Goal: Transaction & Acquisition: Purchase product/service

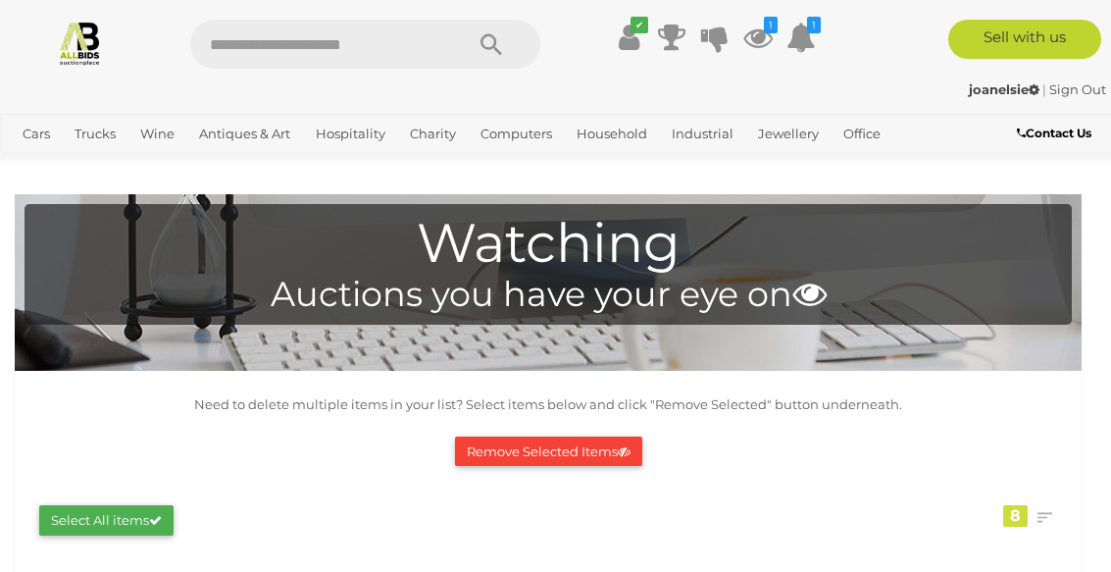
click at [536, 452] on button "Remove Selected Items" at bounding box center [548, 451] width 187 height 30
click at [547, 453] on button "Remove Selected Items" at bounding box center [548, 451] width 187 height 30
click at [545, 456] on button "Remove Selected Items" at bounding box center [548, 451] width 187 height 30
click at [553, 461] on button "Remove Selected Items" at bounding box center [548, 451] width 187 height 30
click at [551, 460] on button "Remove Selected Items" at bounding box center [548, 451] width 187 height 30
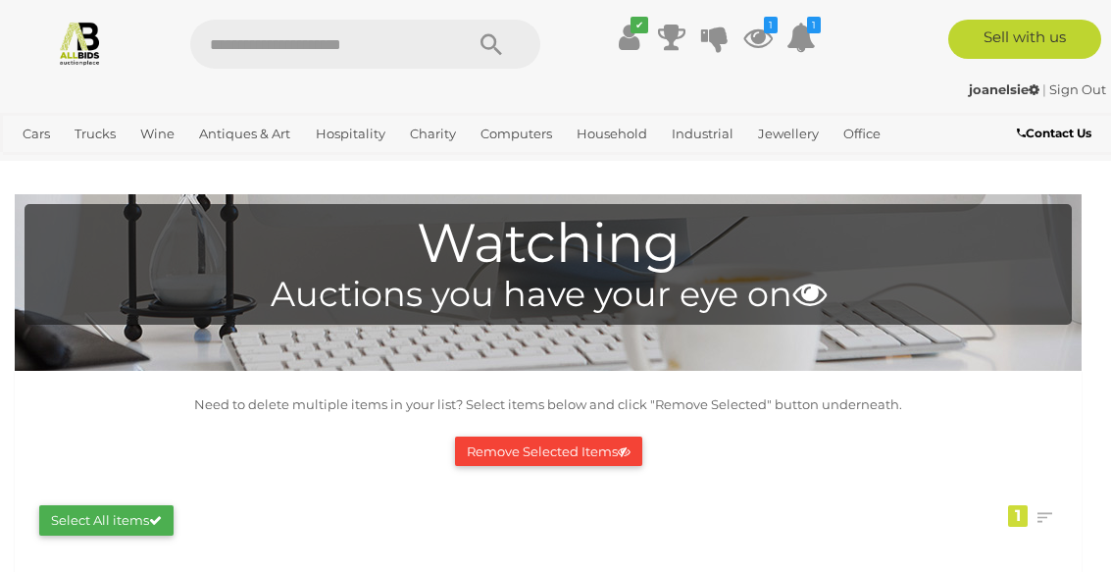
click at [539, 460] on button "Remove Selected Items" at bounding box center [548, 451] width 187 height 30
click at [551, 453] on button "Remove Selected Items" at bounding box center [548, 451] width 187 height 30
click at [0, 0] on span "Auctions" at bounding box center [0, 0] width 0 height 0
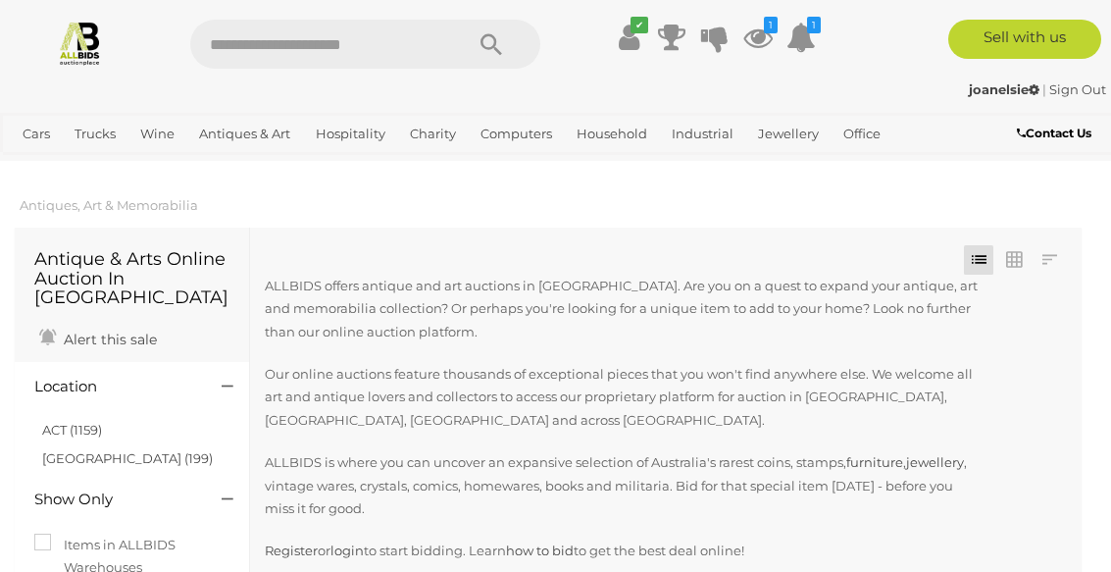
click at [89, 422] on link "ACT (1159)" at bounding box center [72, 430] width 60 height 16
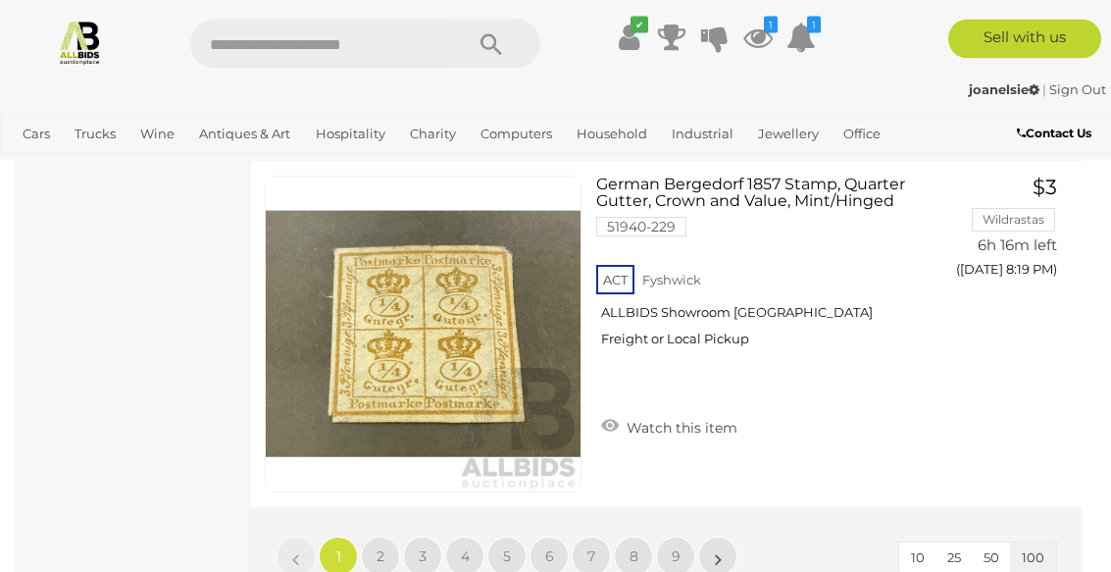
scroll to position [35287, 0]
click at [681, 536] on link "9" at bounding box center [675, 555] width 39 height 39
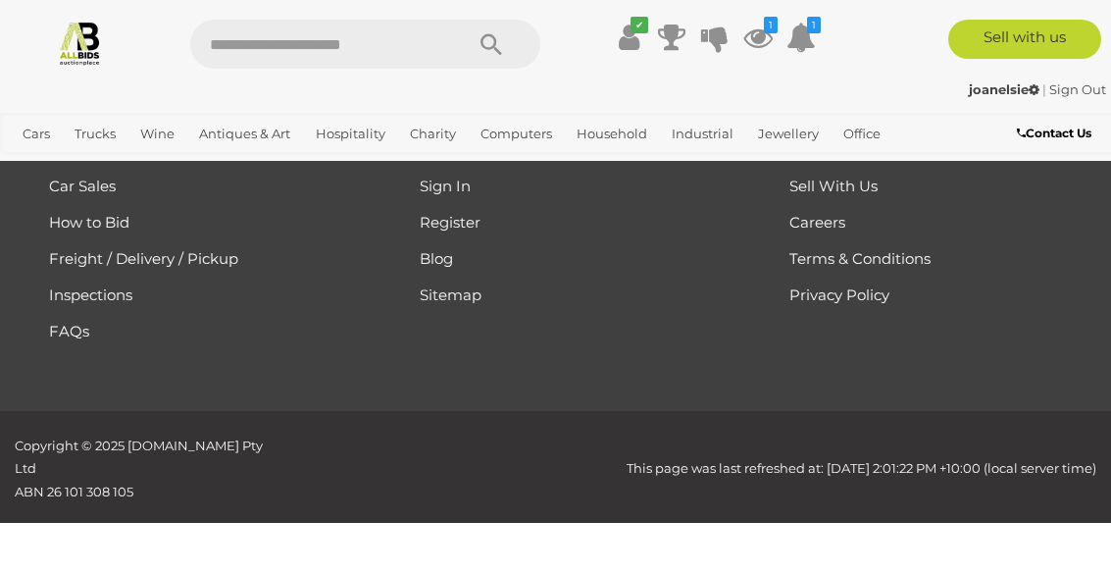
scroll to position [503, 0]
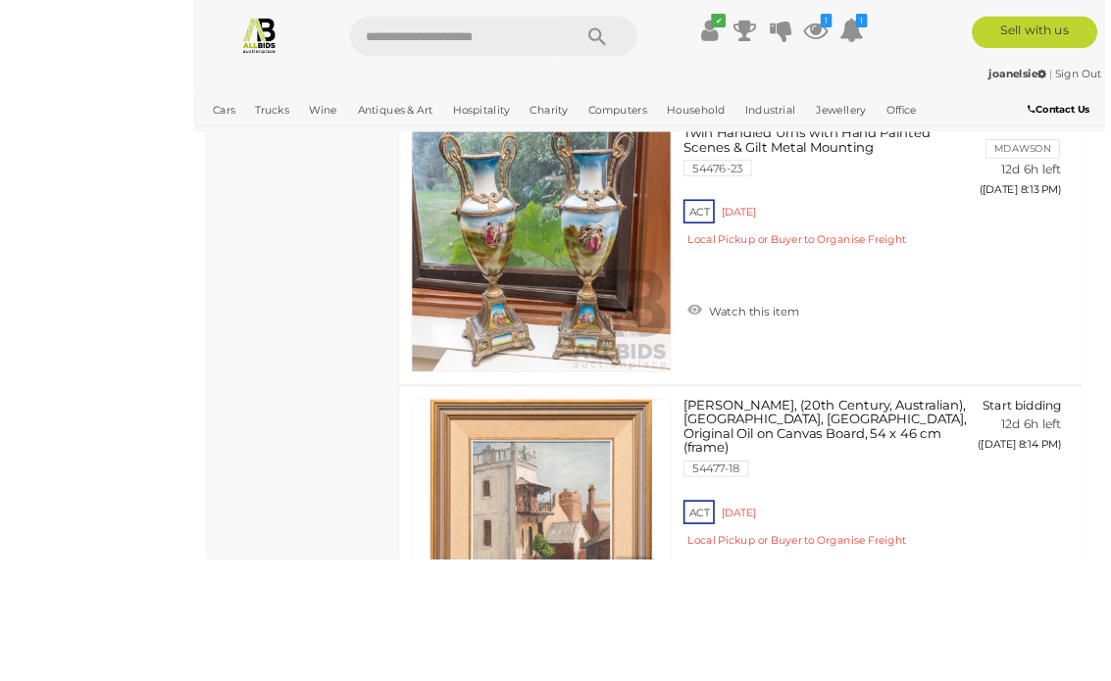
scroll to position [8178, 0]
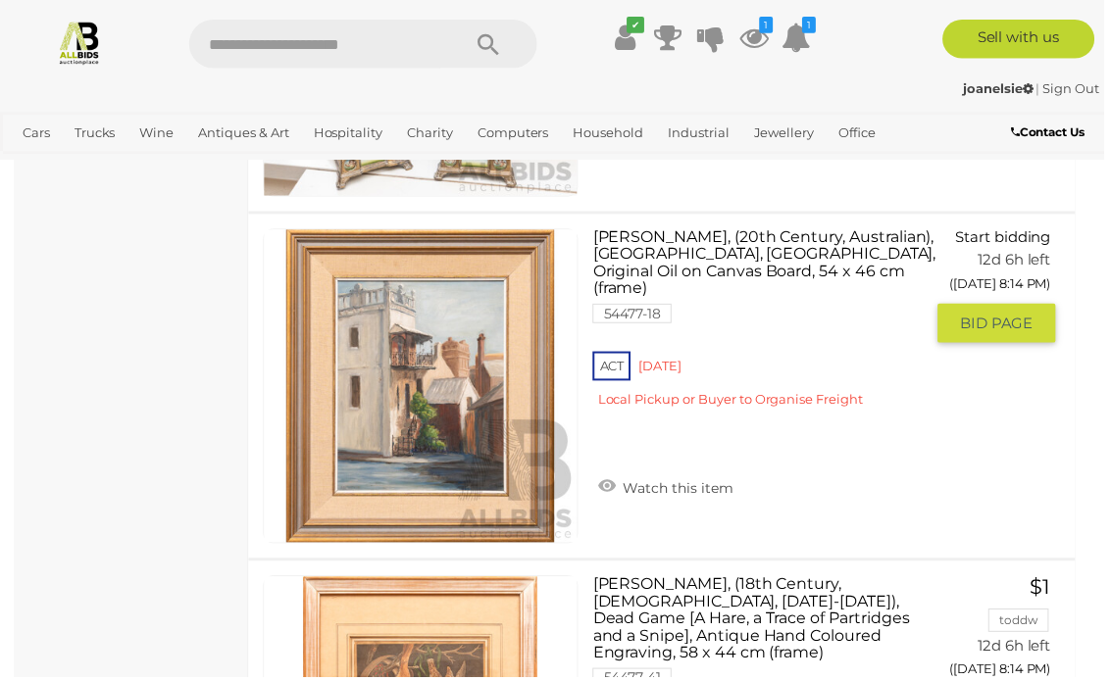
click at [683, 475] on link "Watch this item" at bounding box center [669, 489] width 146 height 29
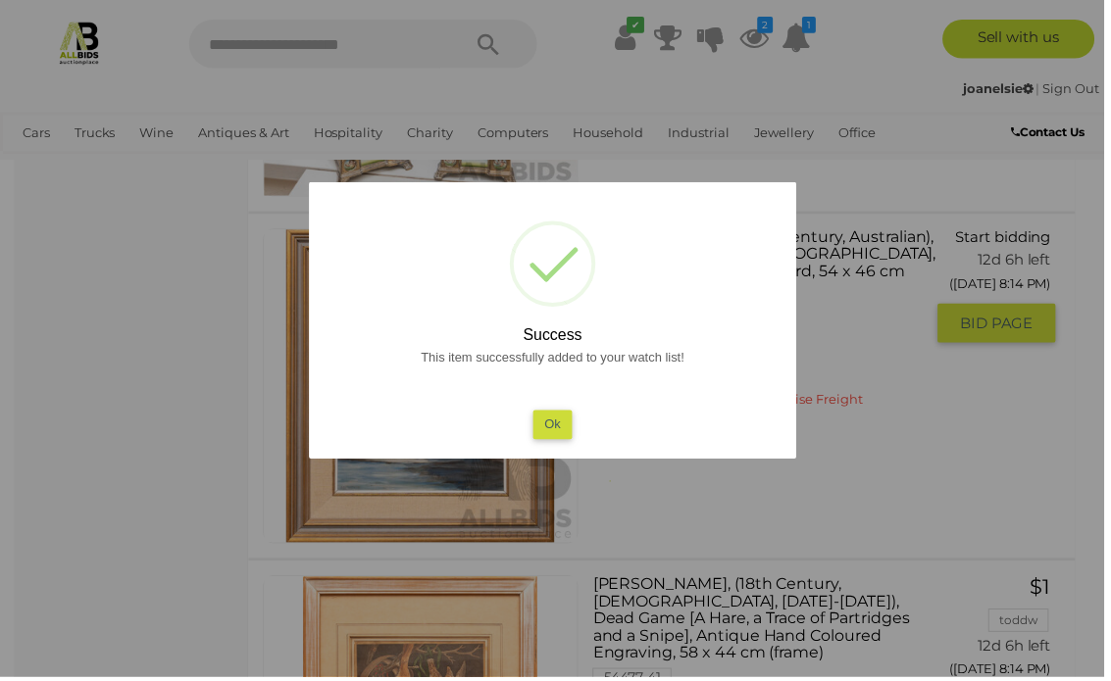
click at [562, 439] on button "Ok" at bounding box center [555, 427] width 40 height 28
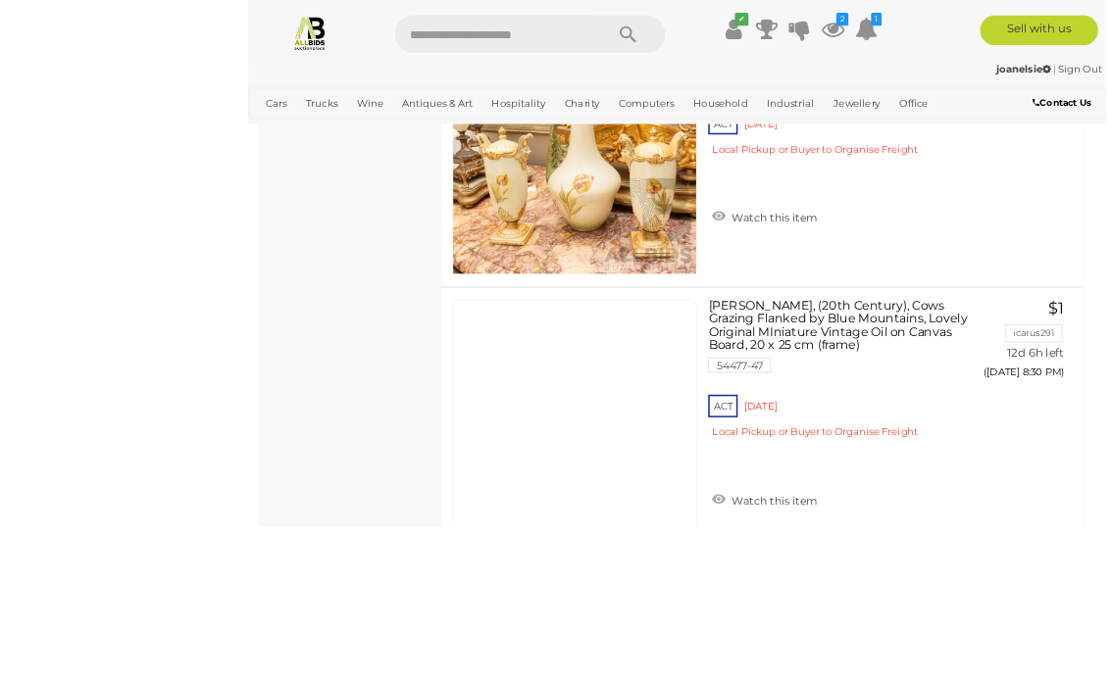
scroll to position [19739, 0]
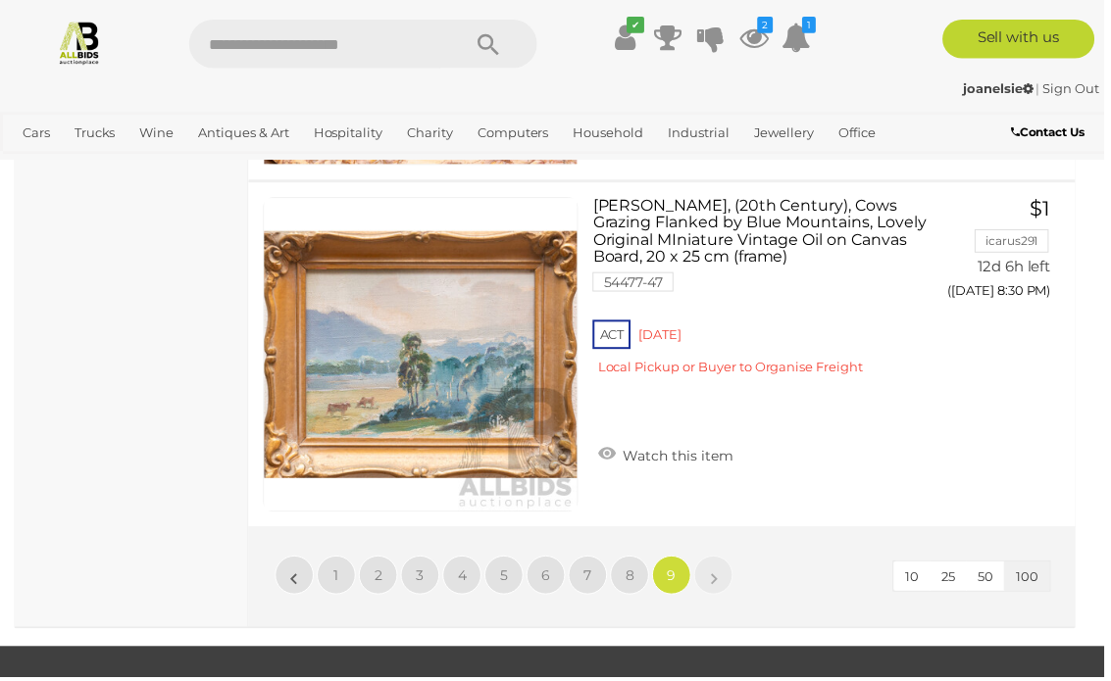
click at [643, 567] on link "8" at bounding box center [633, 578] width 39 height 39
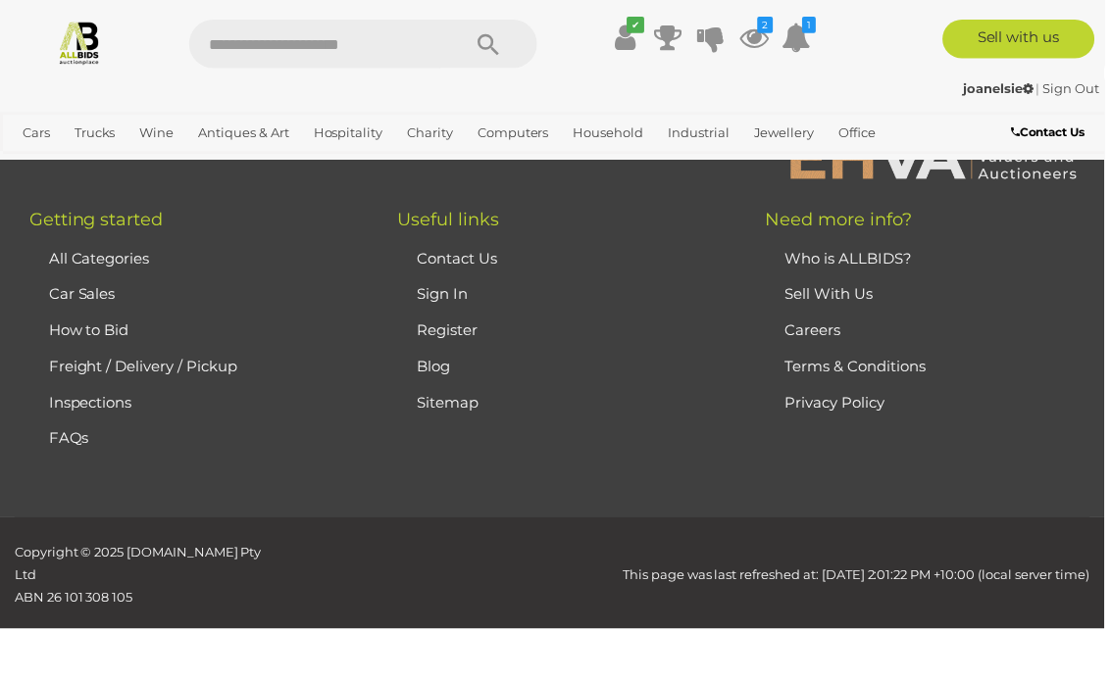
scroll to position [503, 0]
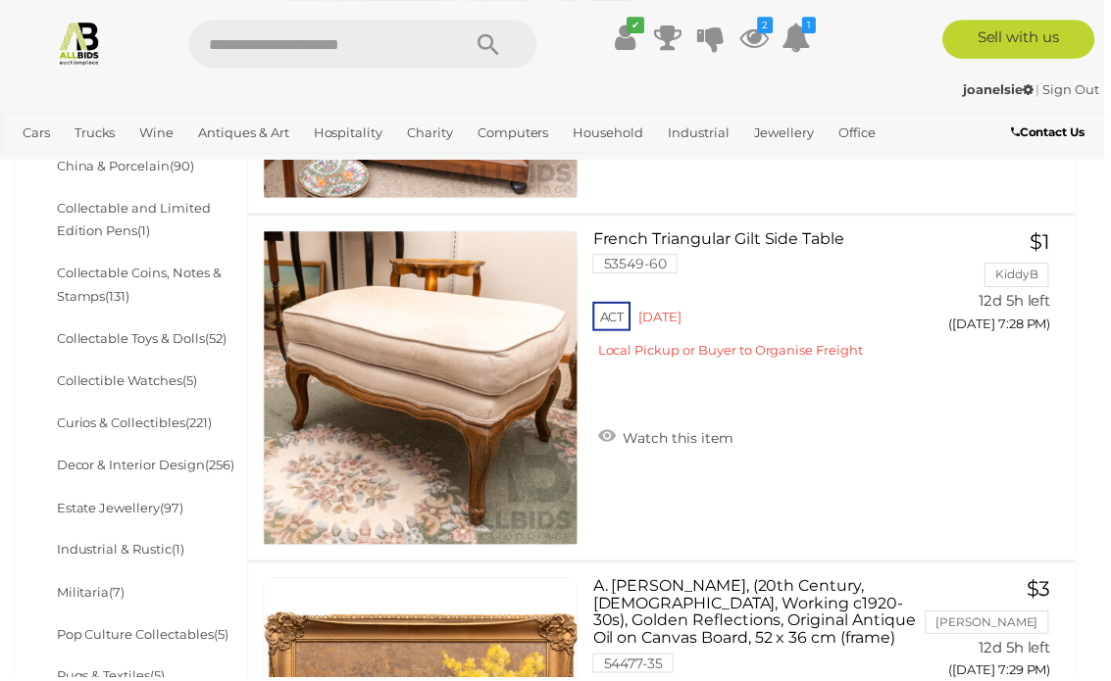
scroll to position [956, 0]
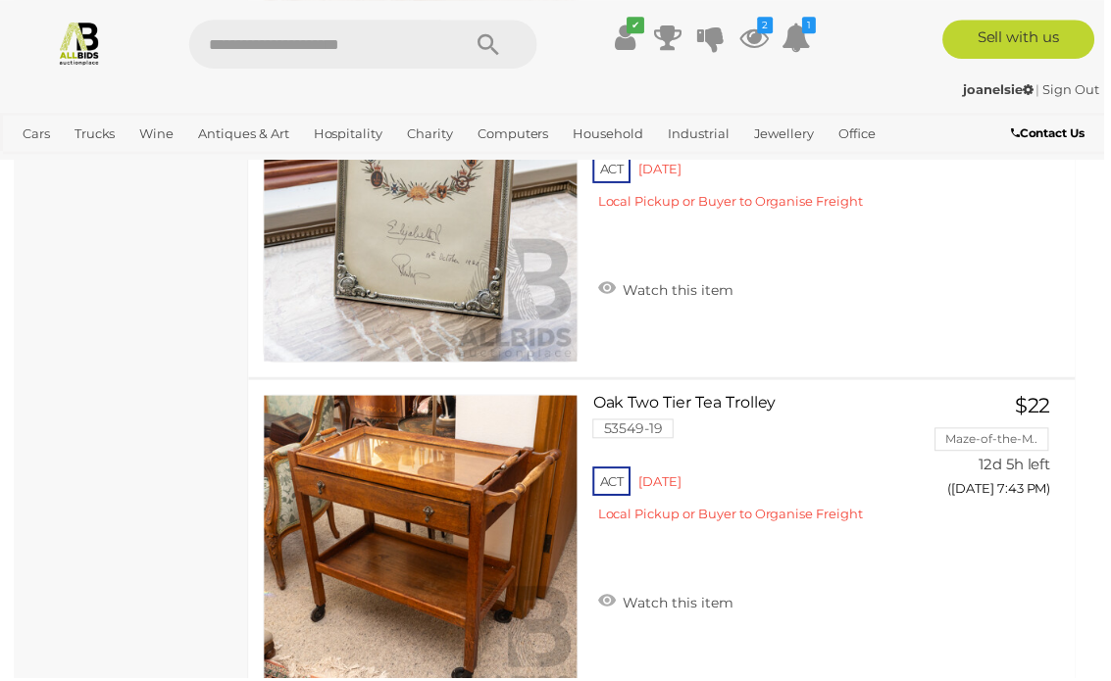
scroll to position [15031, 0]
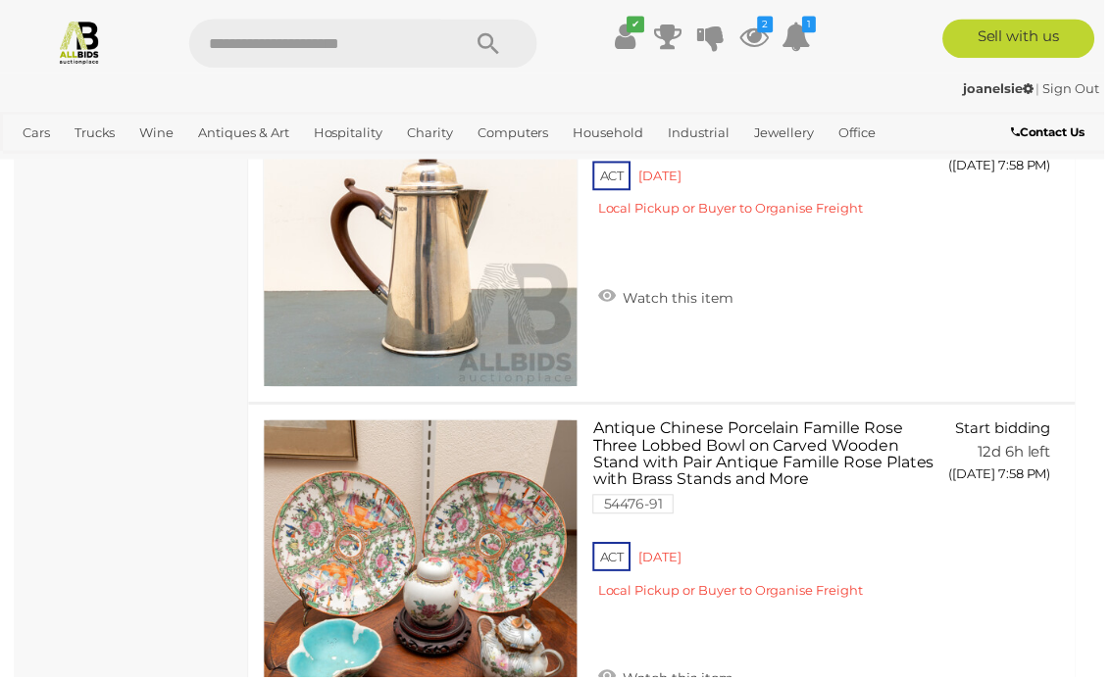
scroll to position [31069, 0]
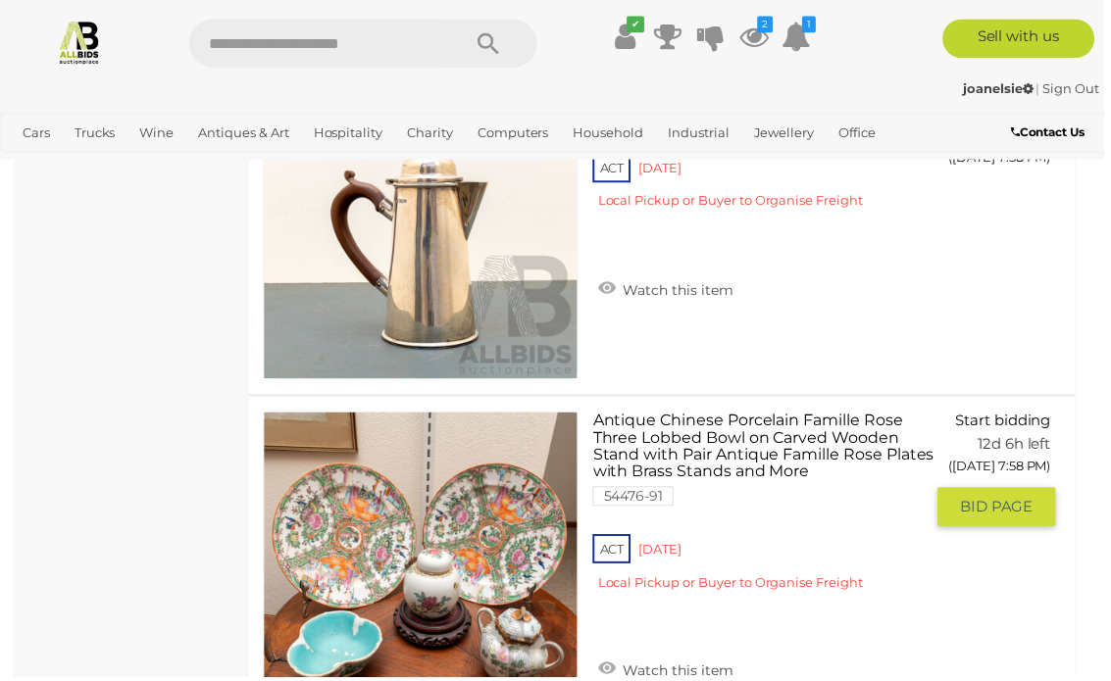
click at [680, 659] on link "Watch this item" at bounding box center [669, 673] width 146 height 29
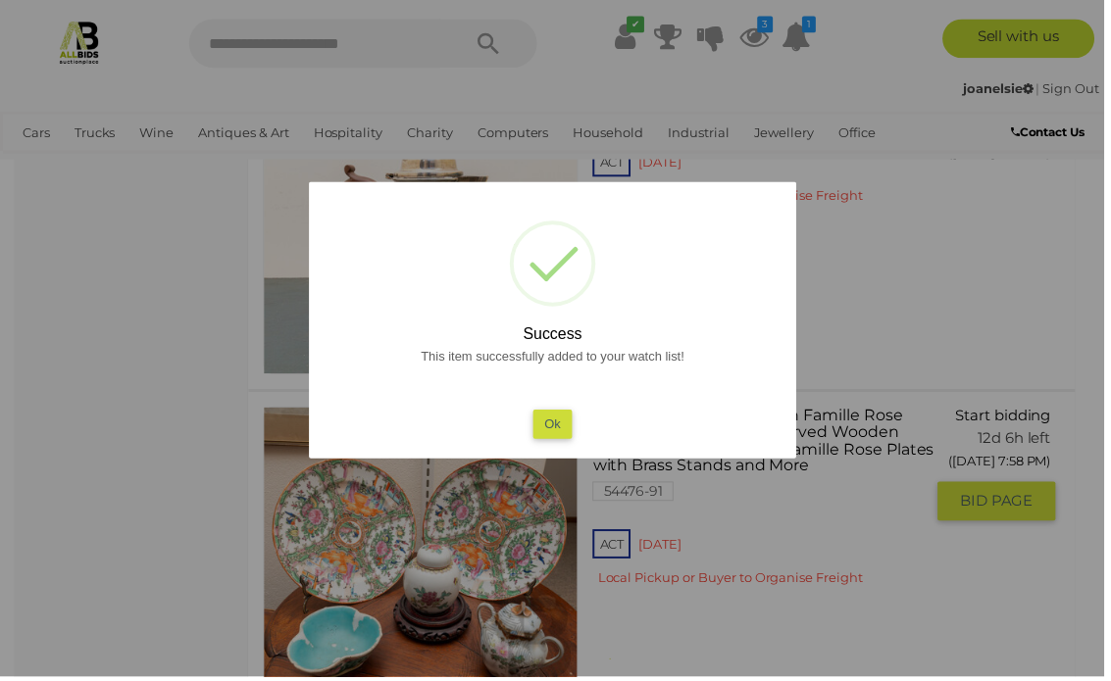
click at [560, 434] on button "Ok" at bounding box center [555, 427] width 40 height 28
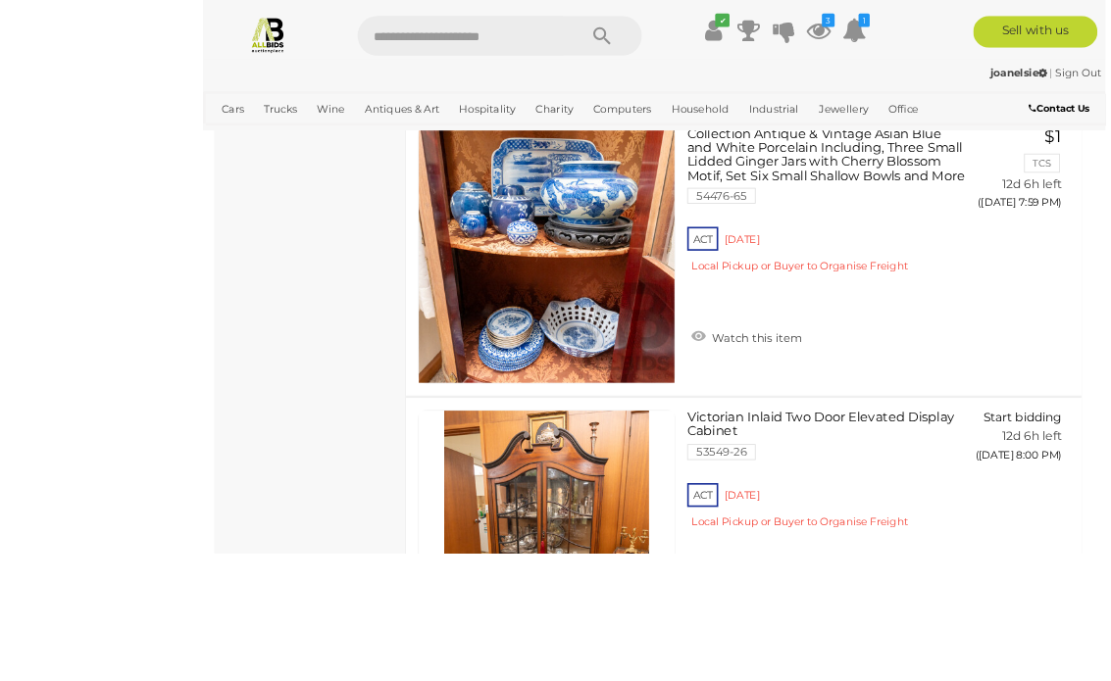
scroll to position [32631, 0]
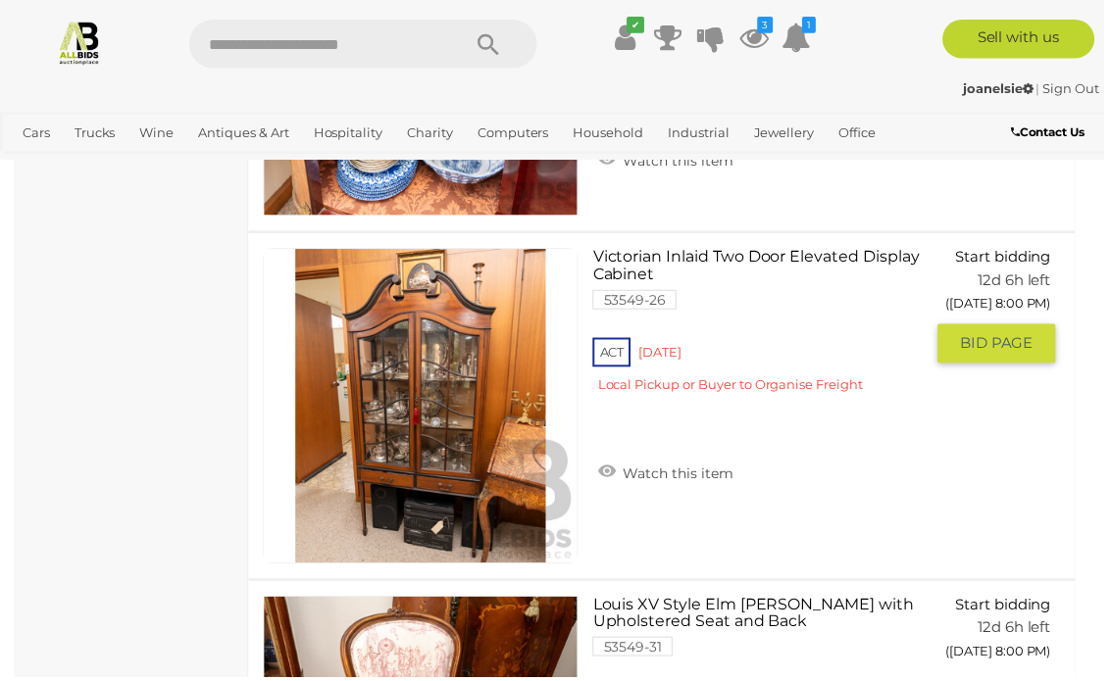
click at [685, 460] on link "Watch this item" at bounding box center [669, 474] width 146 height 29
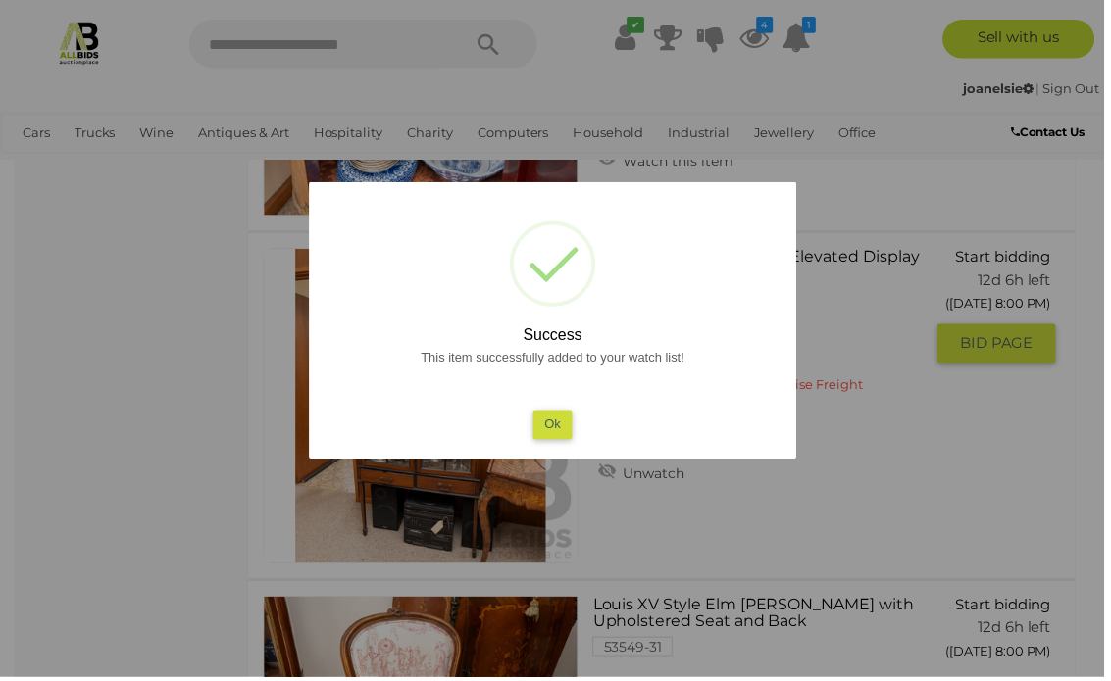
click at [558, 441] on button "Ok" at bounding box center [555, 427] width 40 height 28
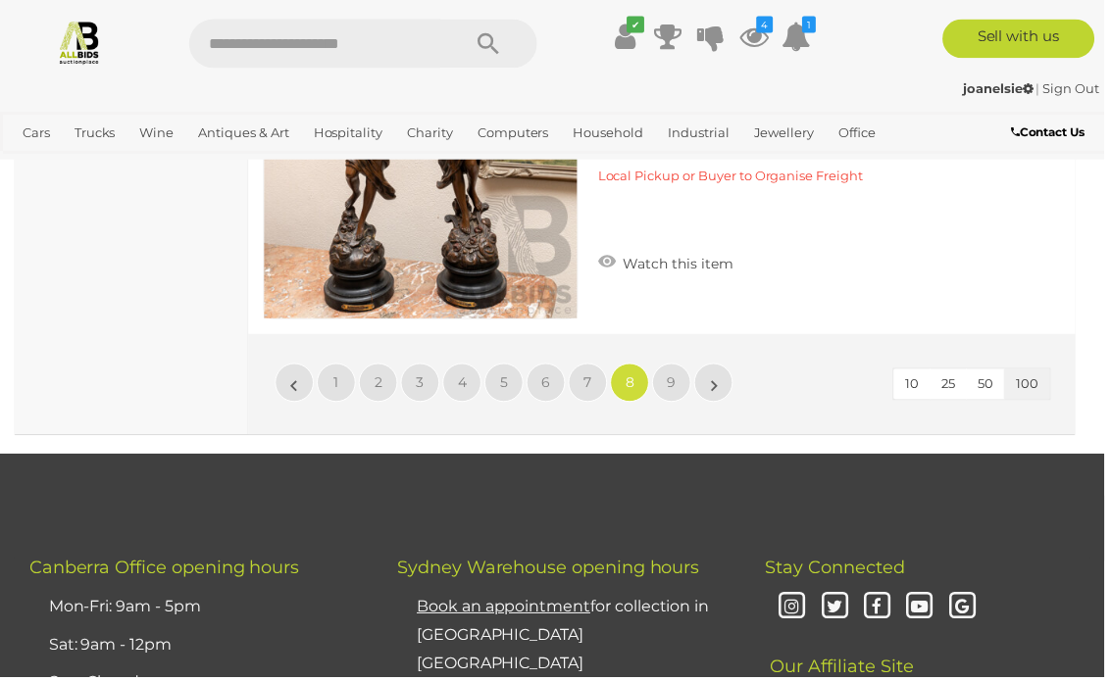
scroll to position [35363, 0]
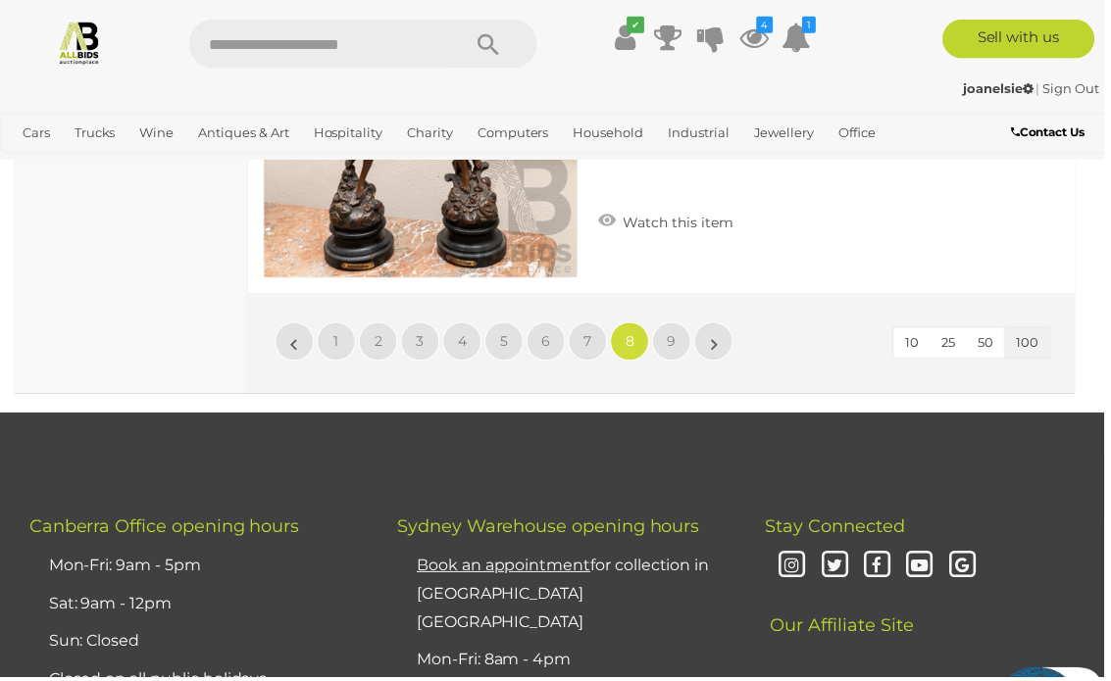
click at [595, 335] on span "7" at bounding box center [591, 344] width 8 height 18
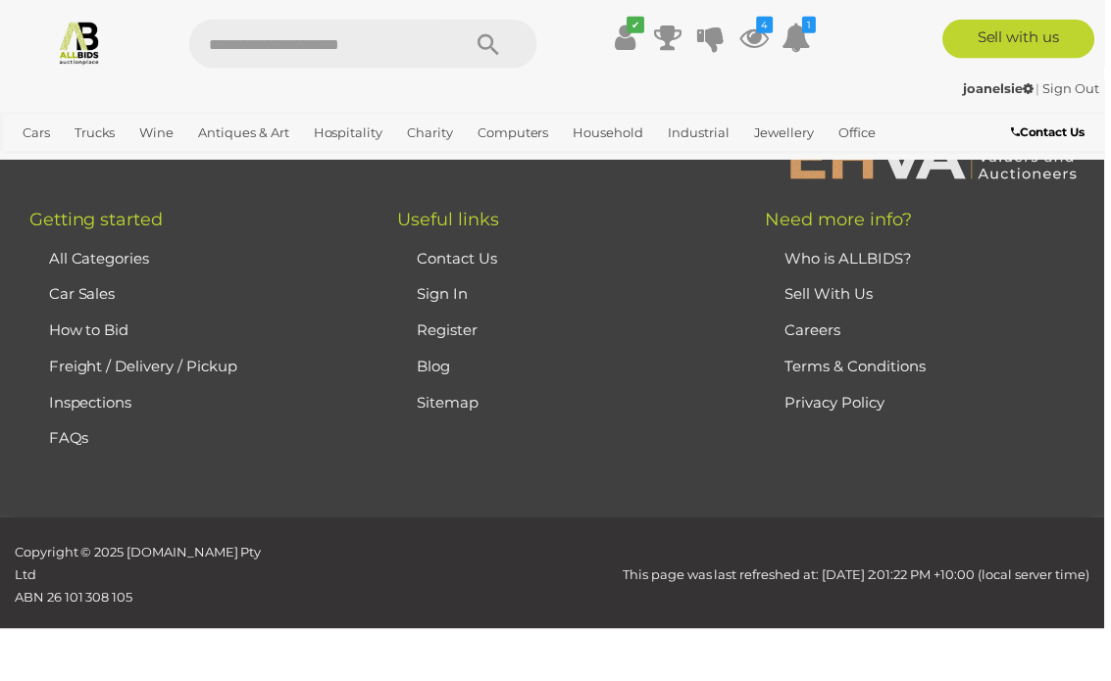
scroll to position [503, 0]
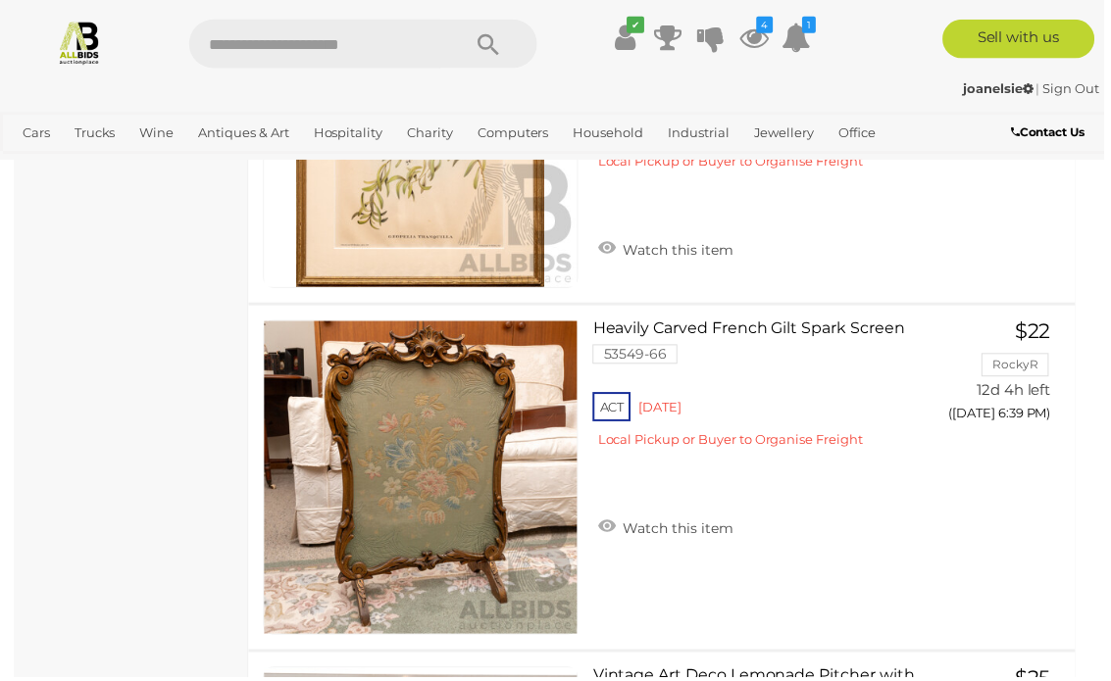
scroll to position [2171, 0]
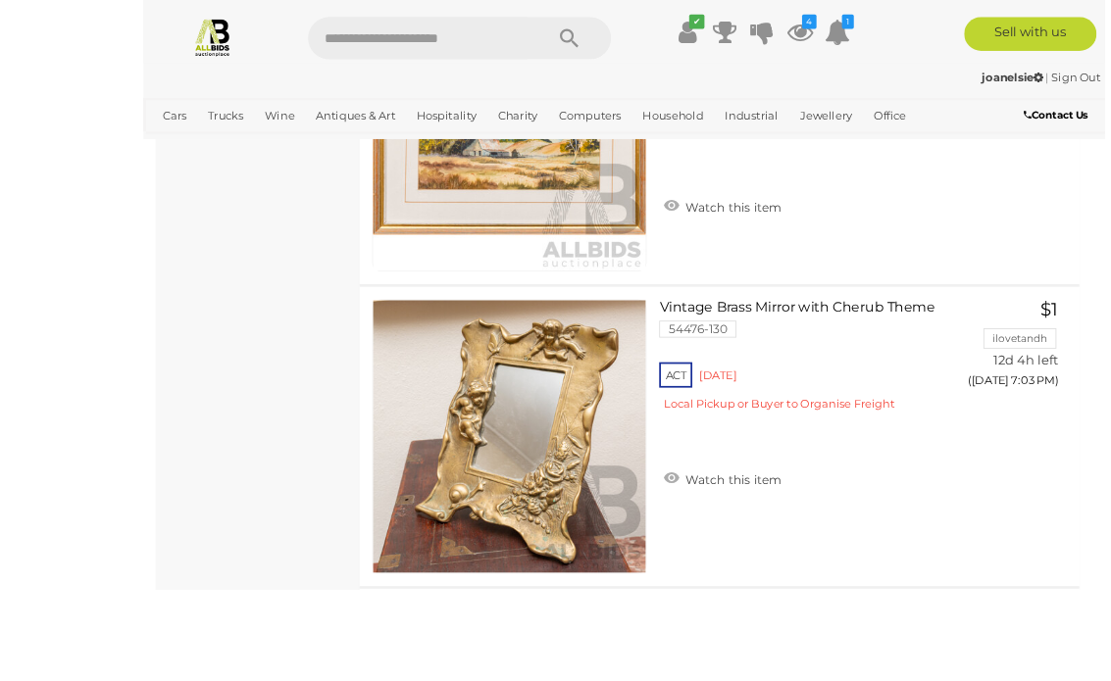
scroll to position [18994, 0]
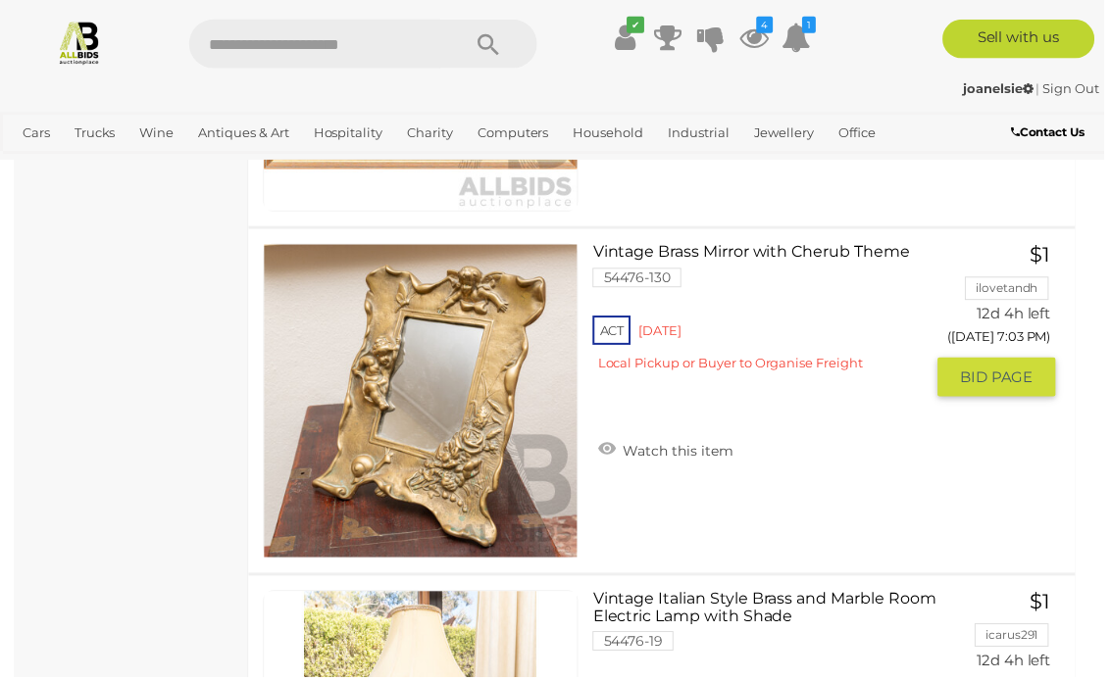
click at [666, 440] on link "Watch this item" at bounding box center [669, 451] width 146 height 29
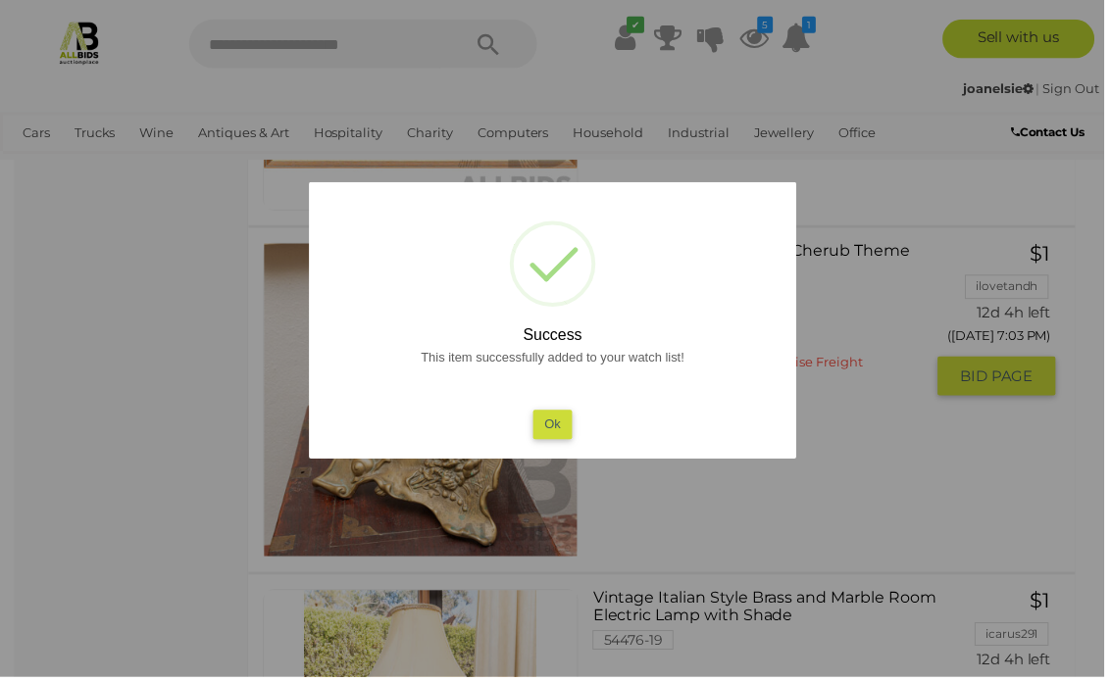
click at [566, 430] on button "Ok" at bounding box center [555, 427] width 40 height 28
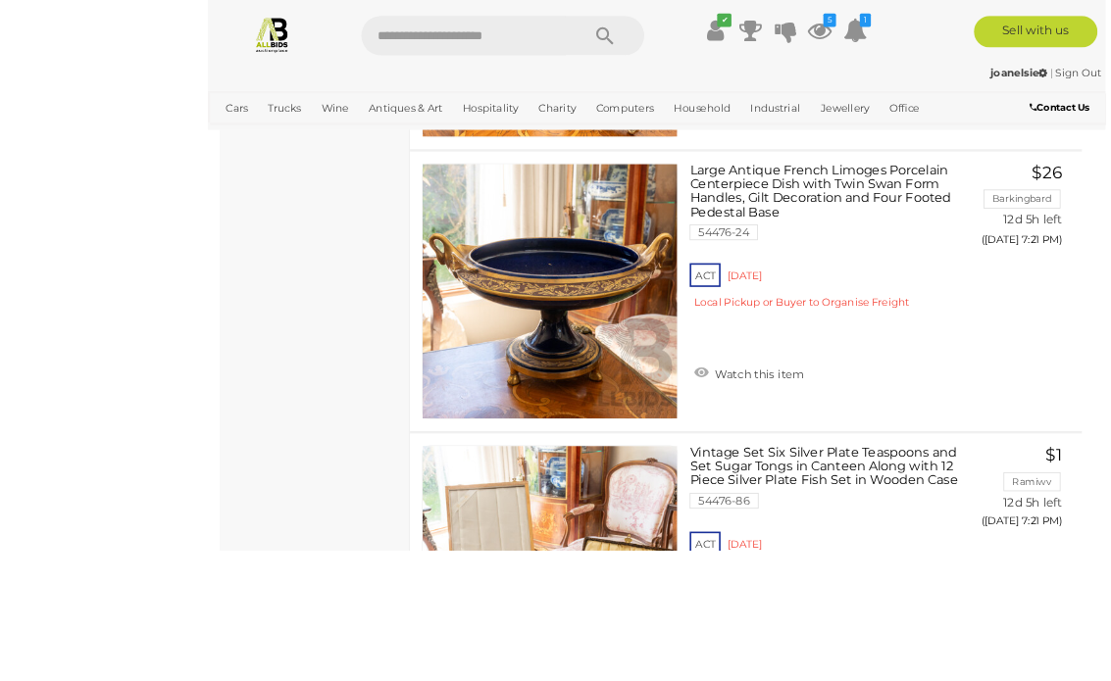
scroll to position [30826, 0]
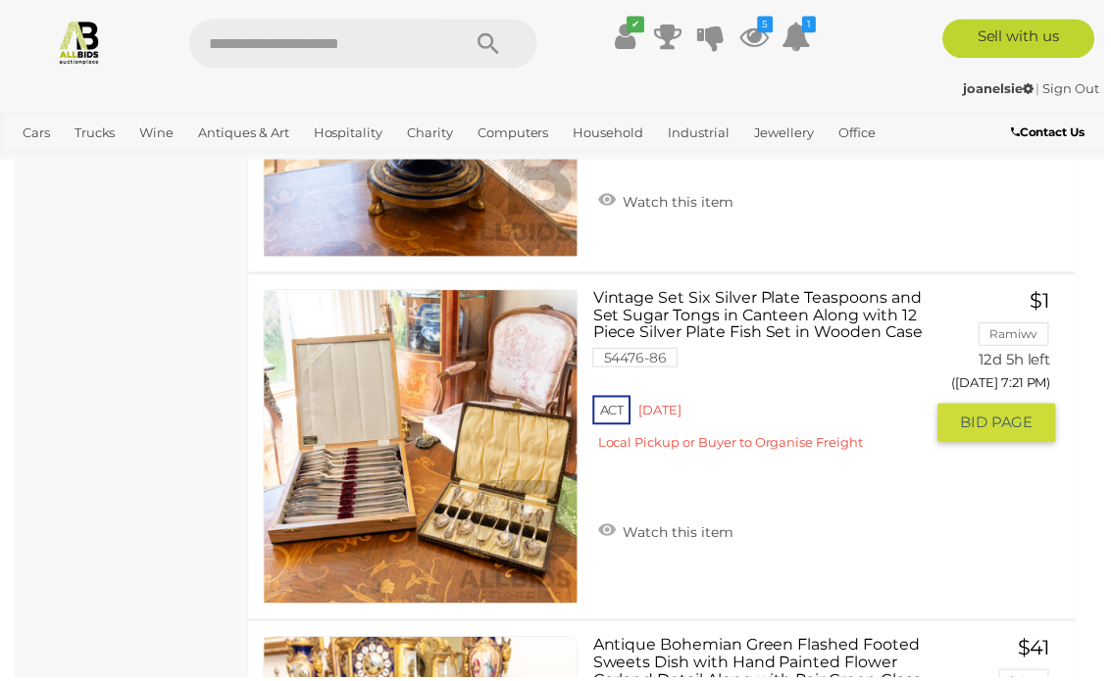
click at [676, 521] on link "Watch this item" at bounding box center [669, 533] width 146 height 29
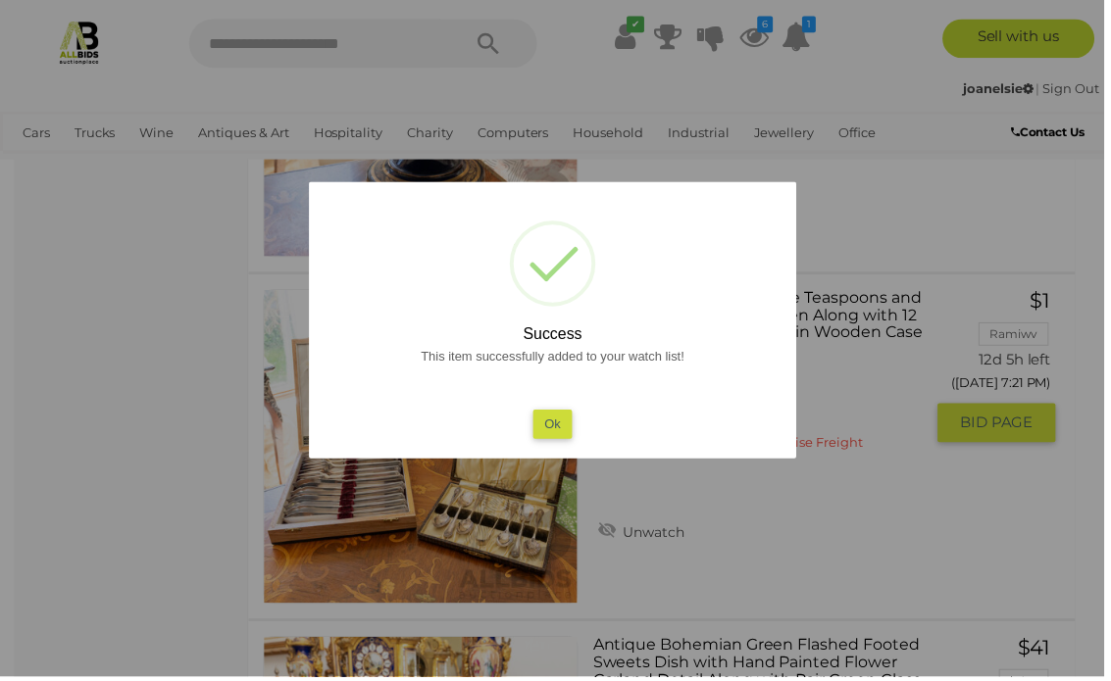
click at [569, 436] on button "Ok" at bounding box center [555, 427] width 40 height 28
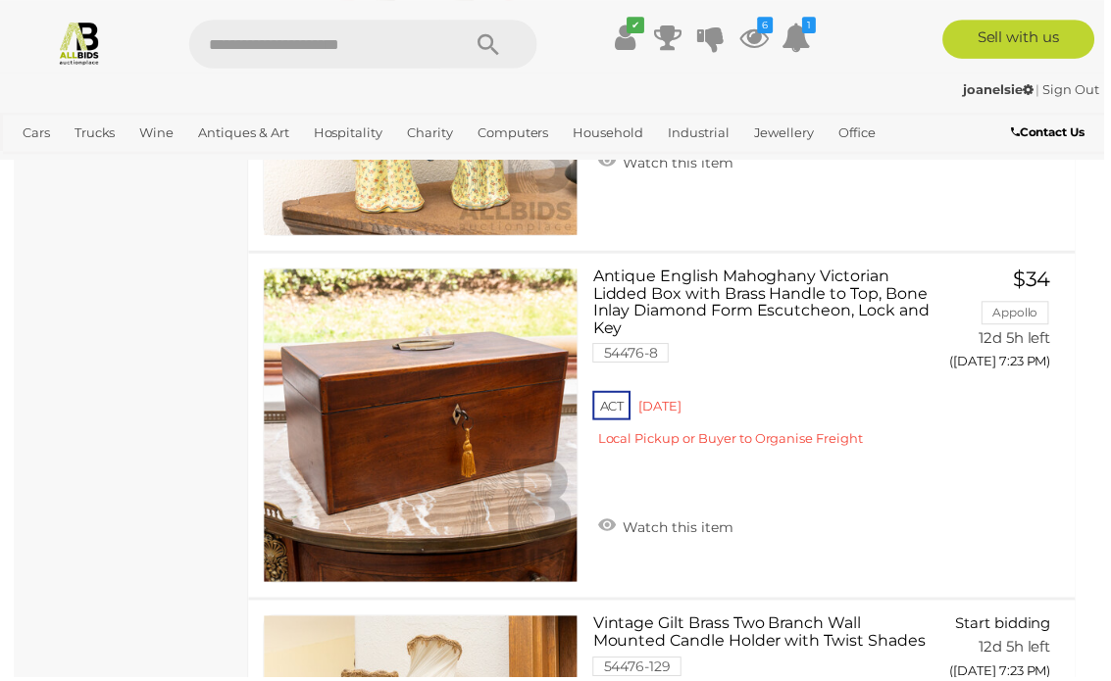
scroll to position [31895, 0]
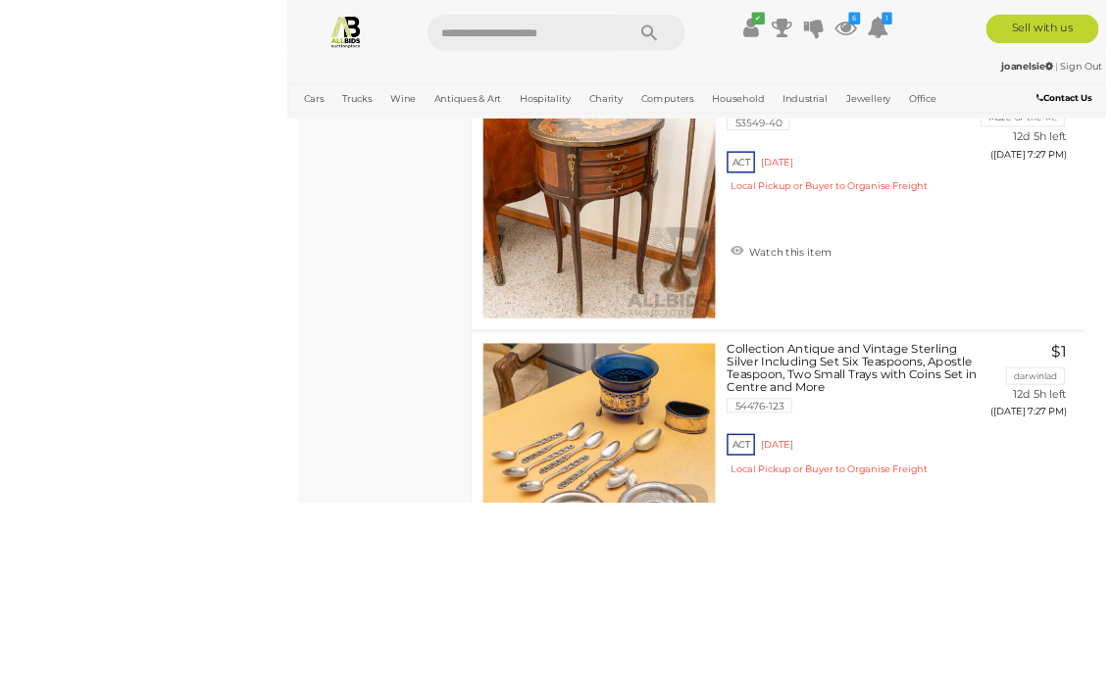
scroll to position [35062, 0]
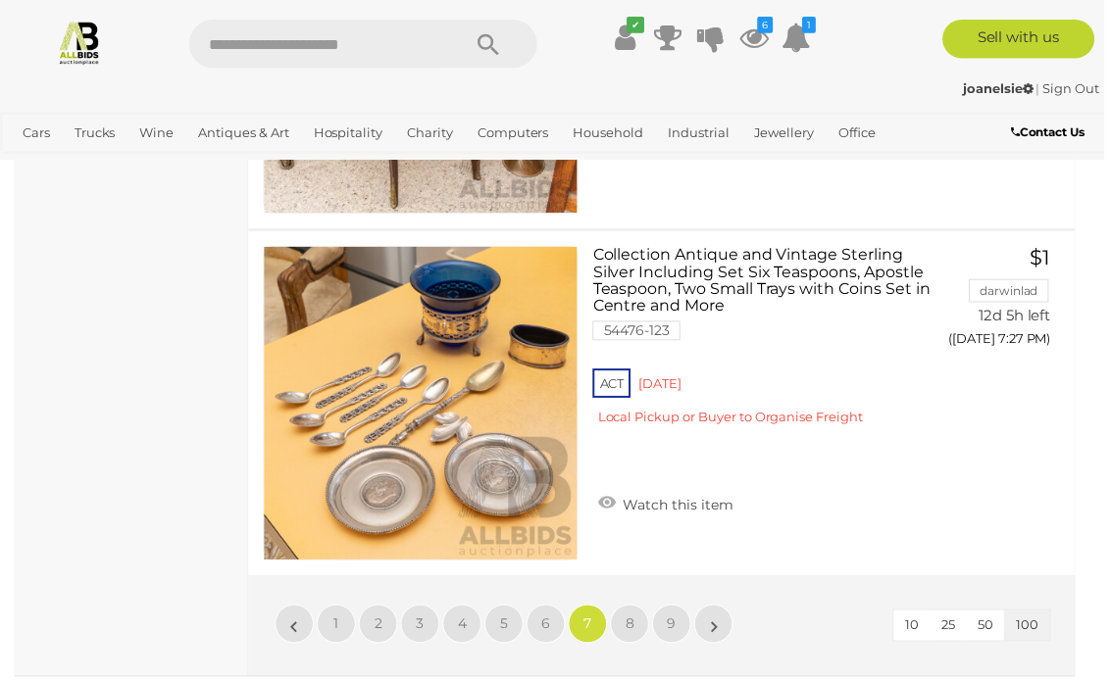
click at [553, 622] on span "6" at bounding box center [549, 628] width 9 height 18
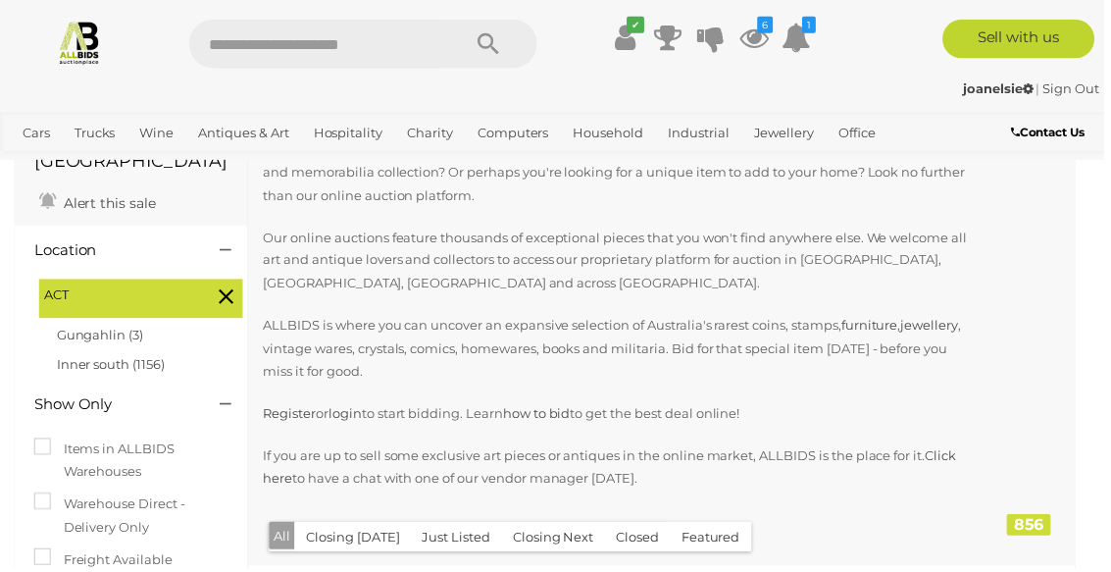
scroll to position [0, 0]
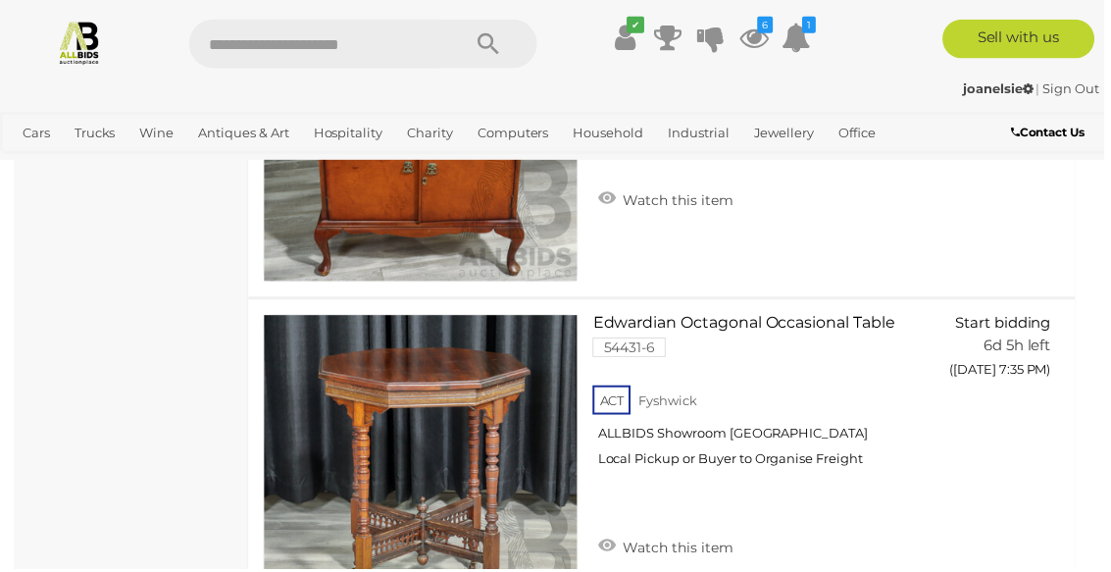
scroll to position [9877, 0]
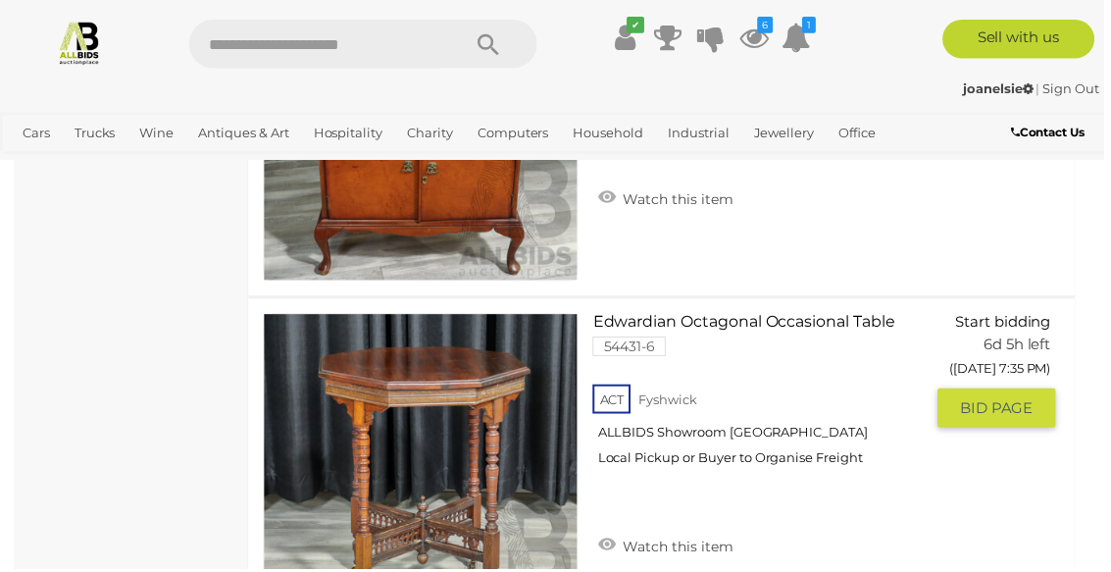
click at [679, 532] on link "Watch this item" at bounding box center [669, 546] width 146 height 29
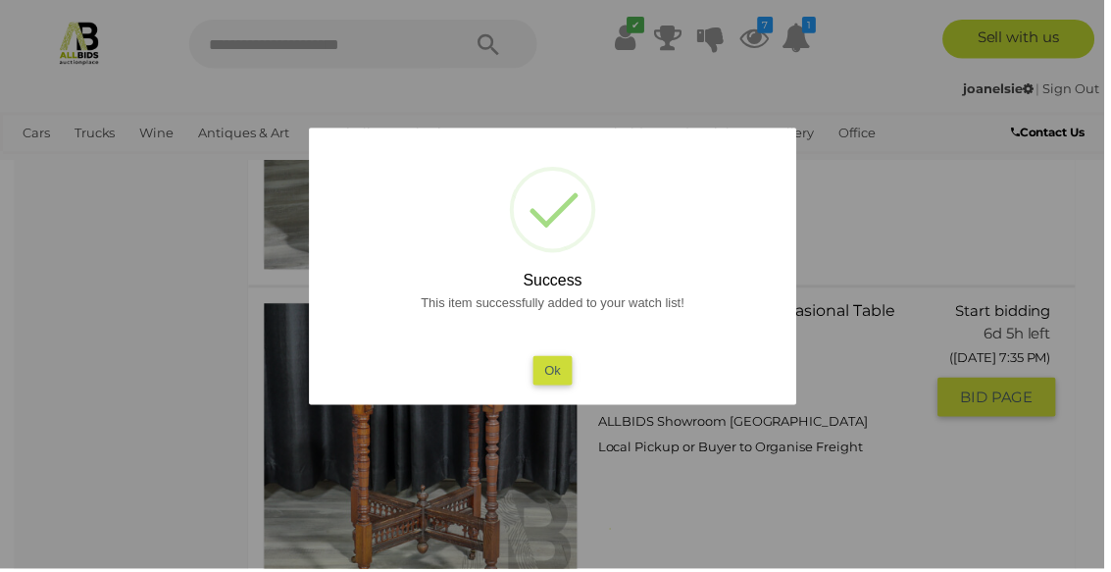
click at [565, 374] on button "Ok" at bounding box center [555, 372] width 40 height 28
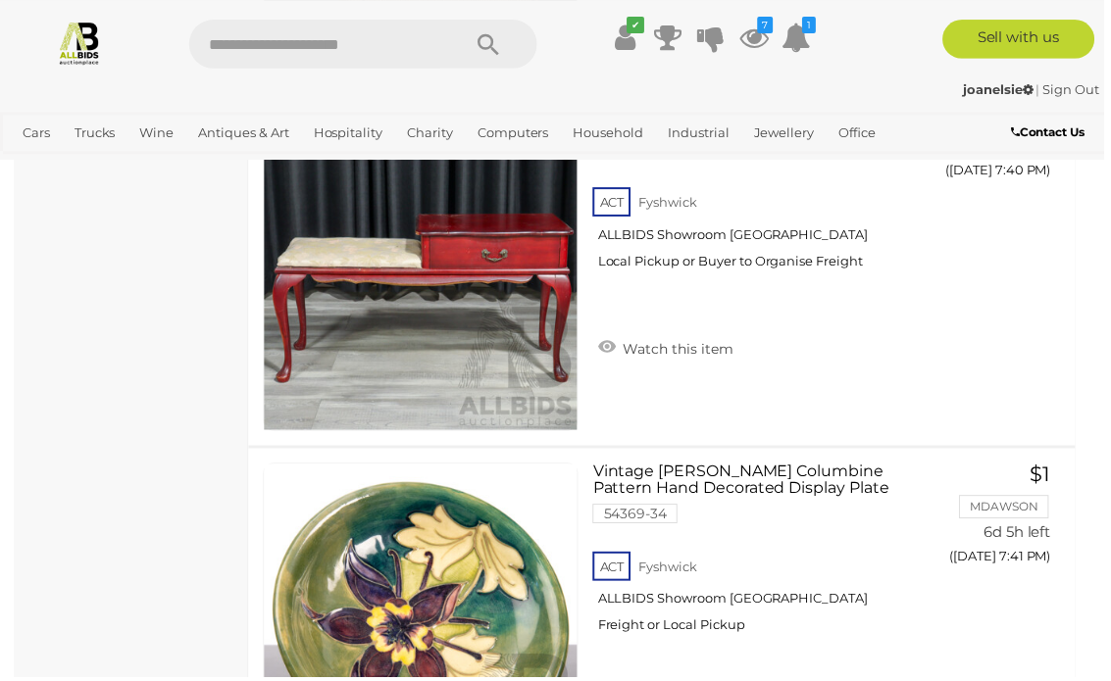
scroll to position [14323, 0]
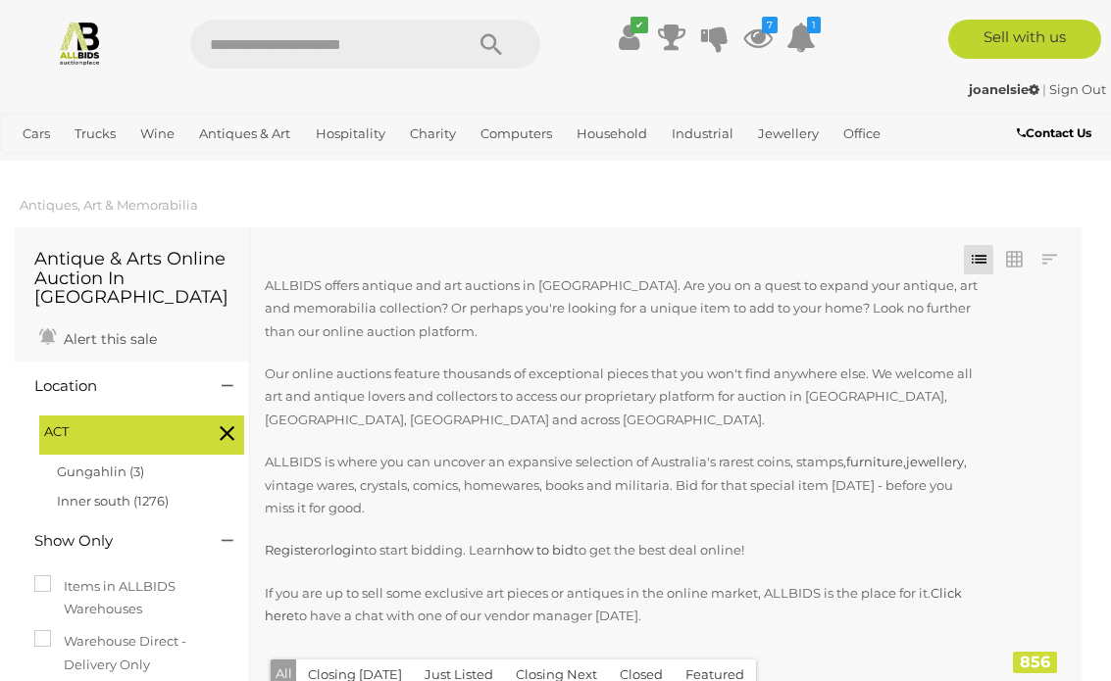
scroll to position [14323, 0]
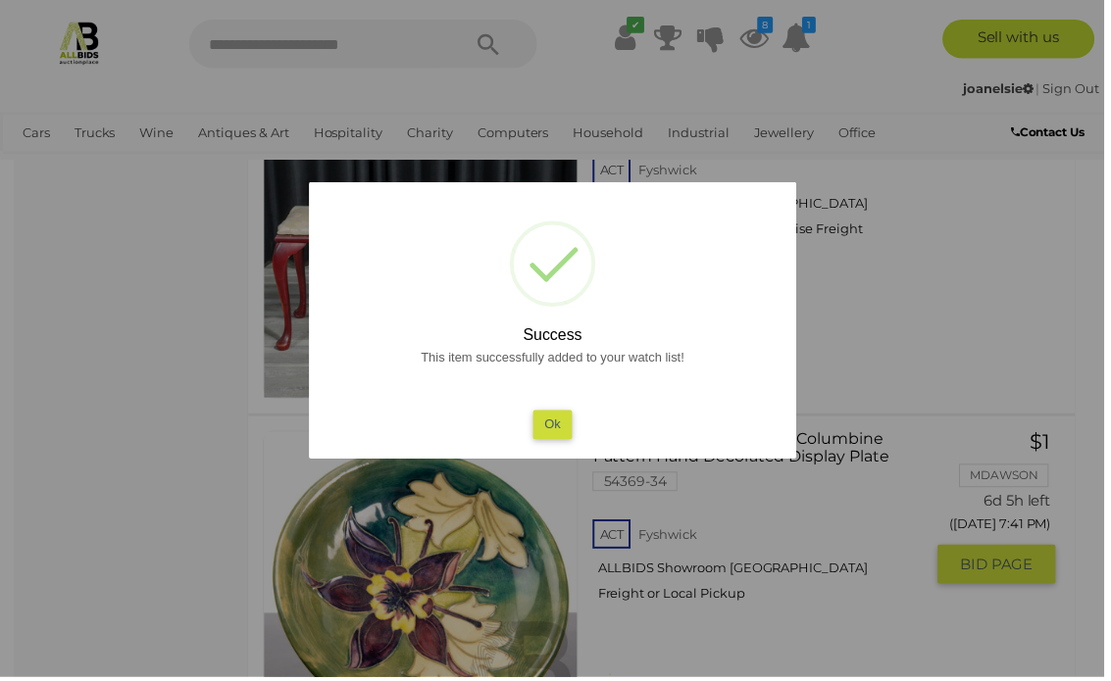
click at [555, 439] on button "Ok" at bounding box center [555, 427] width 40 height 28
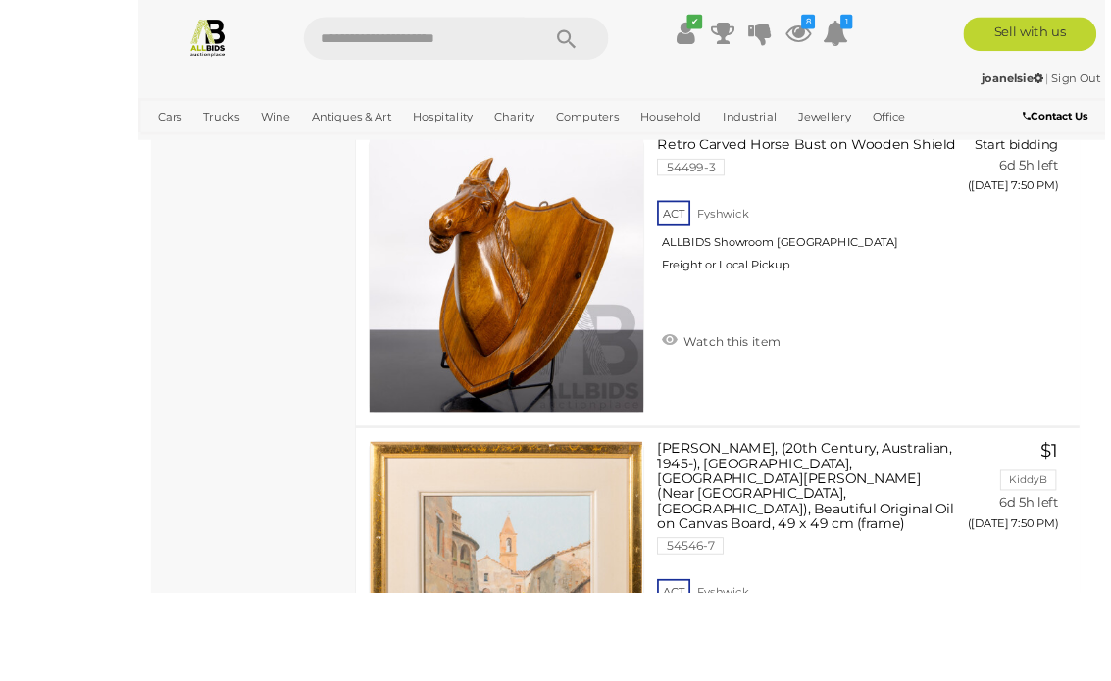
scroll to position [21735, 0]
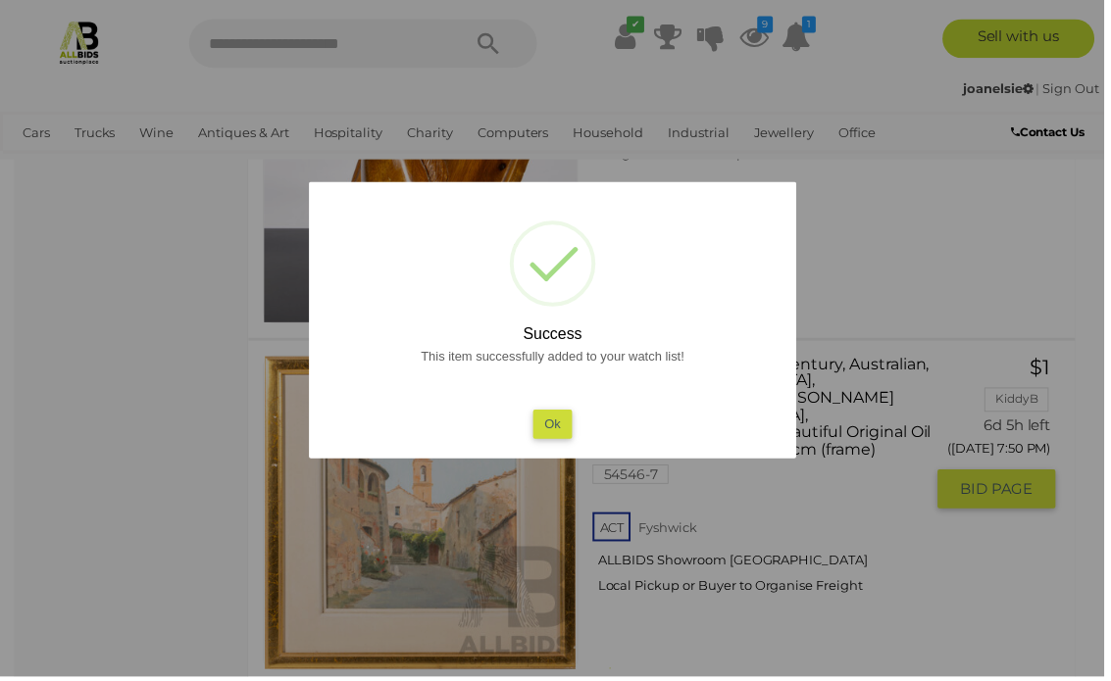
click at [560, 438] on button "Ok" at bounding box center [555, 427] width 40 height 28
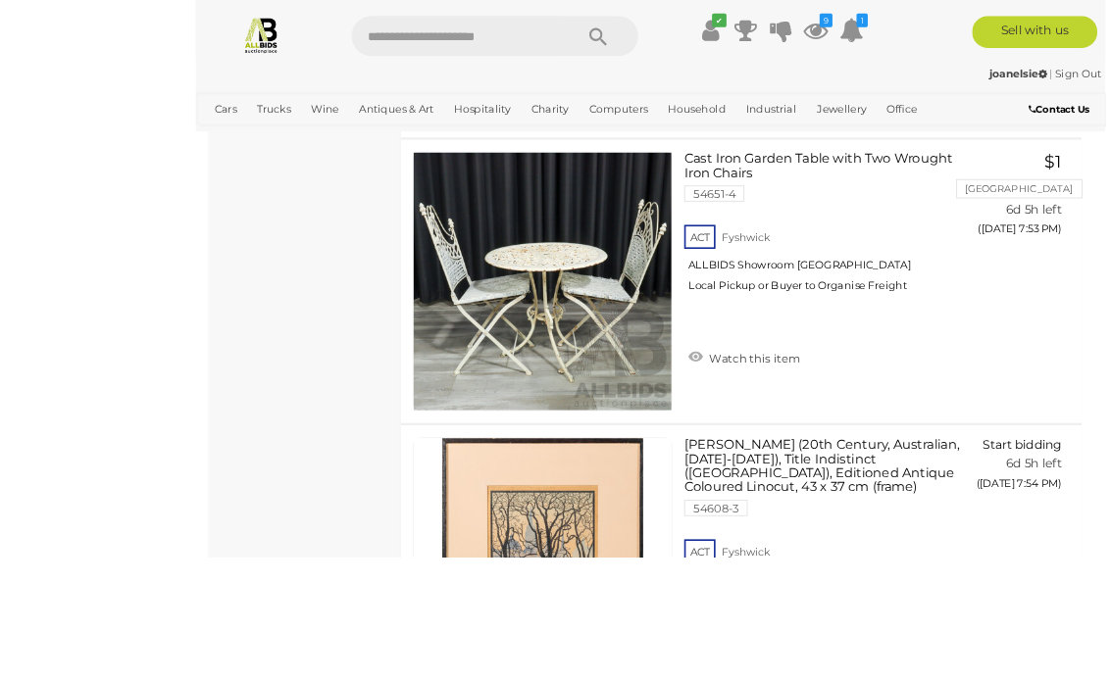
scroll to position [23545, 0]
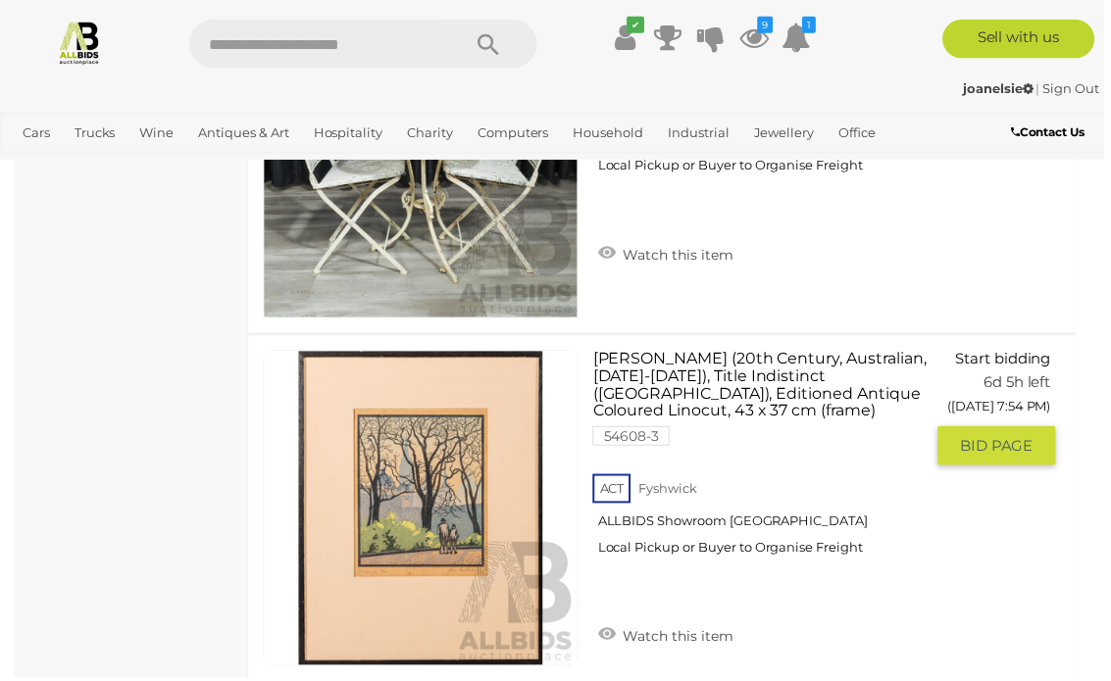
click at [699, 624] on link "Watch this item" at bounding box center [669, 638] width 146 height 29
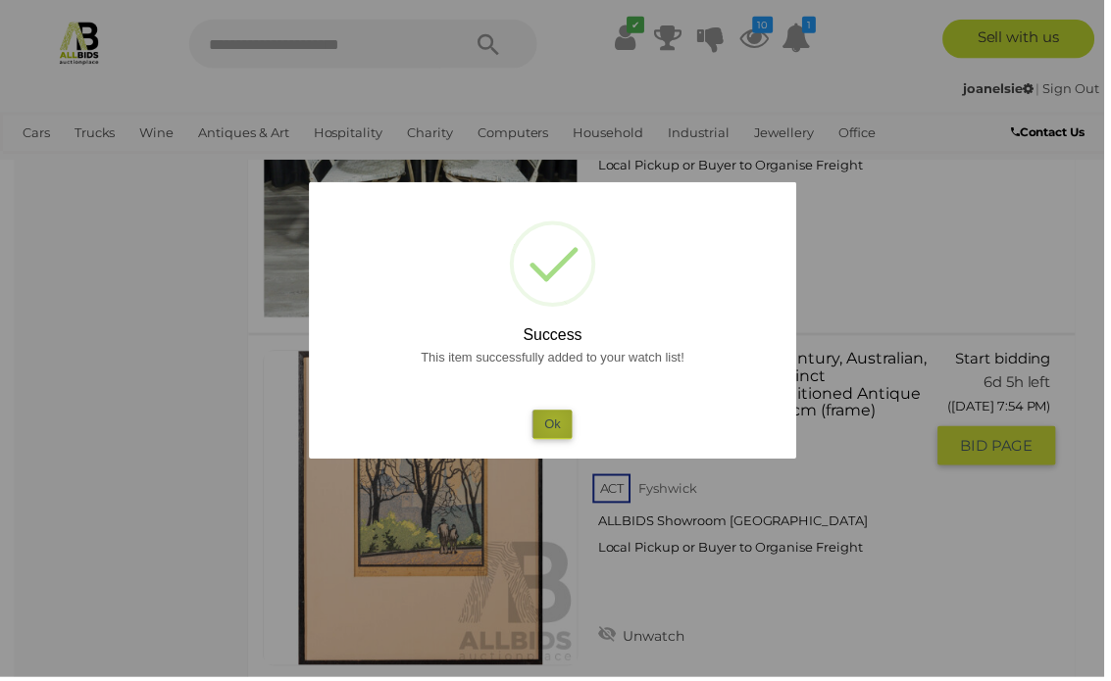
click at [562, 438] on button "Ok" at bounding box center [555, 427] width 40 height 28
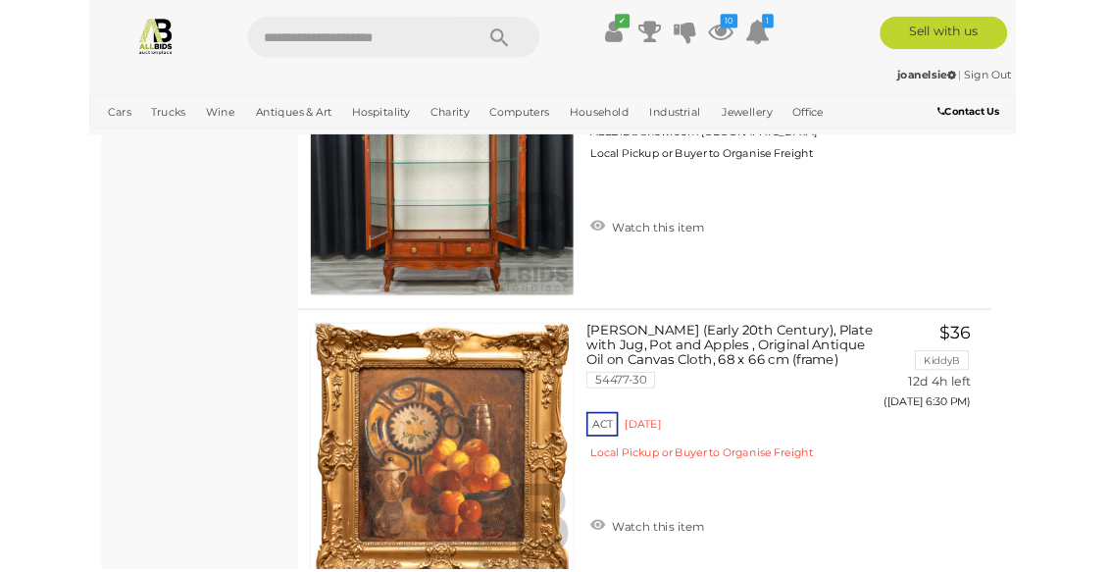
scroll to position [31573, 0]
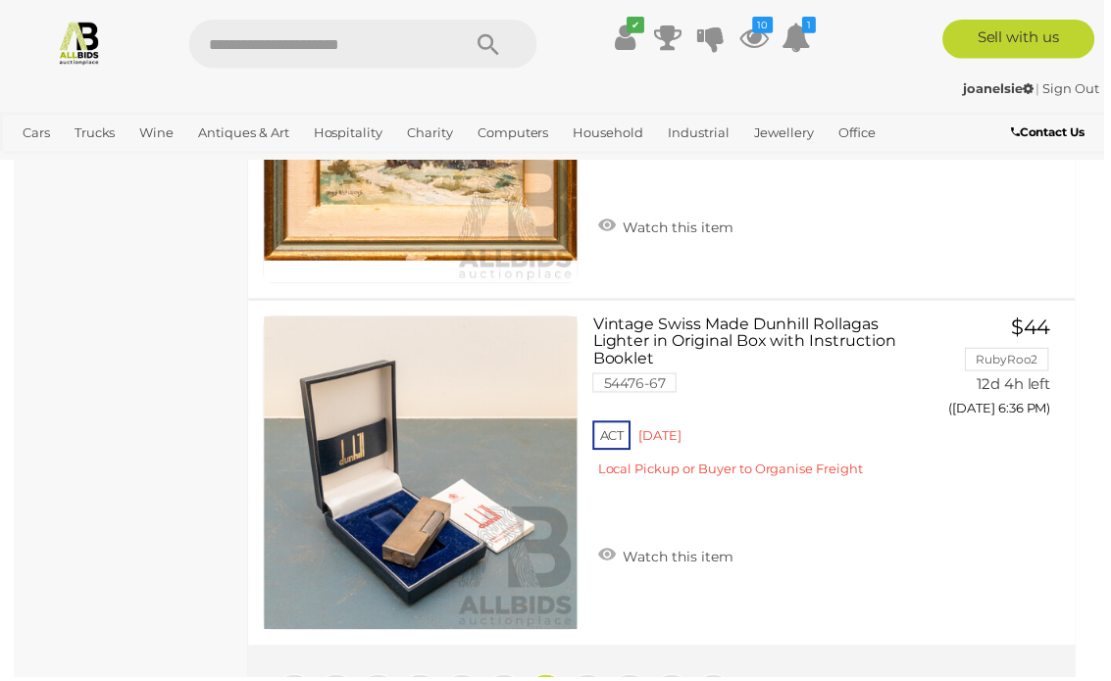
scroll to position [35136, 0]
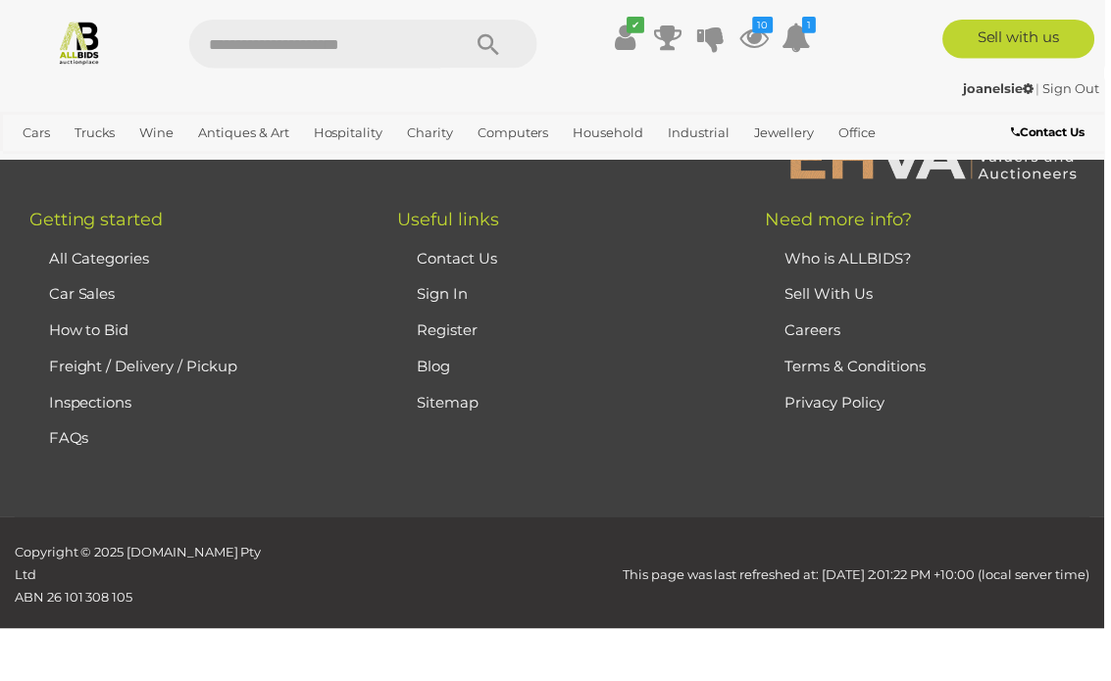
scroll to position [503, 0]
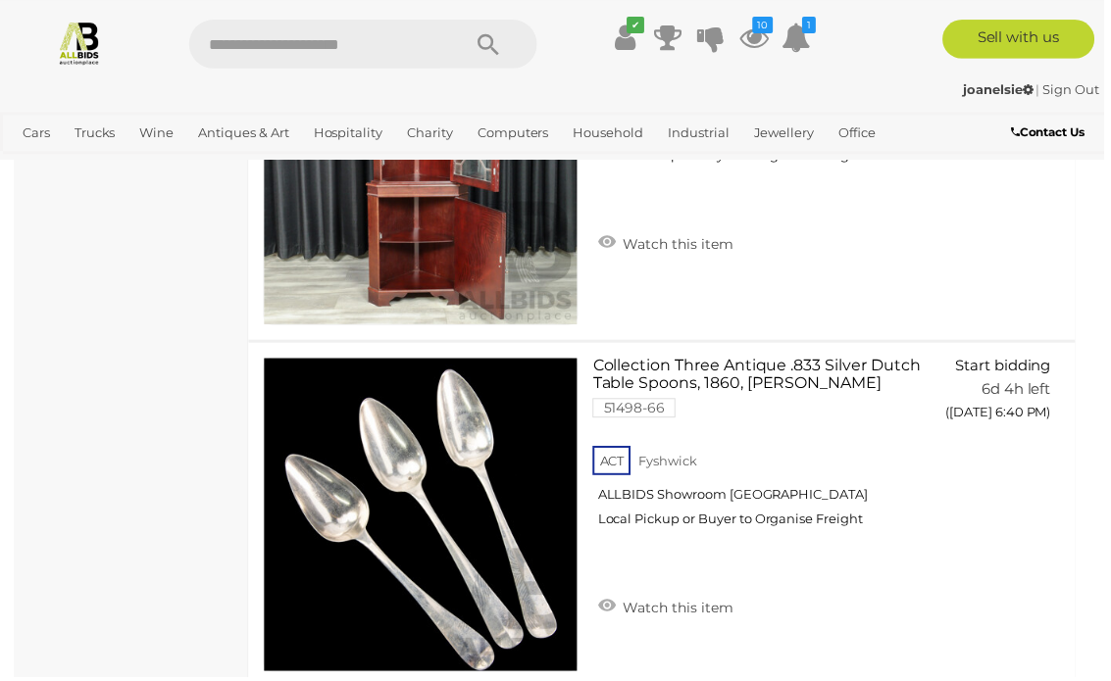
scroll to position [2152, 0]
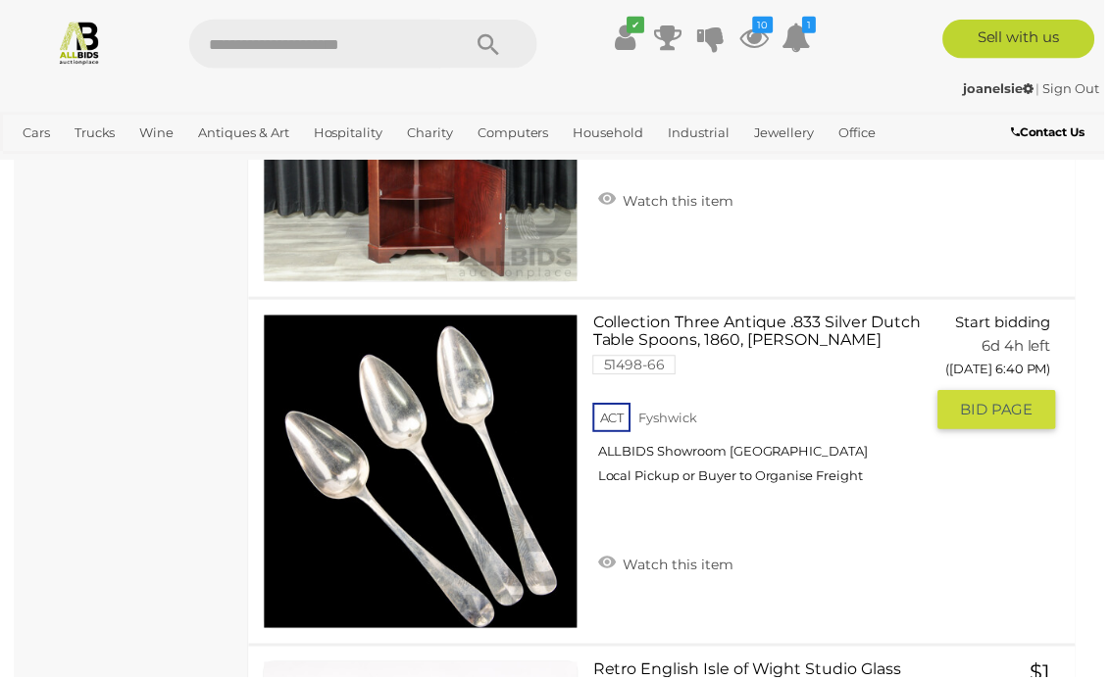
click at [689, 557] on link "Watch this item" at bounding box center [669, 566] width 146 height 29
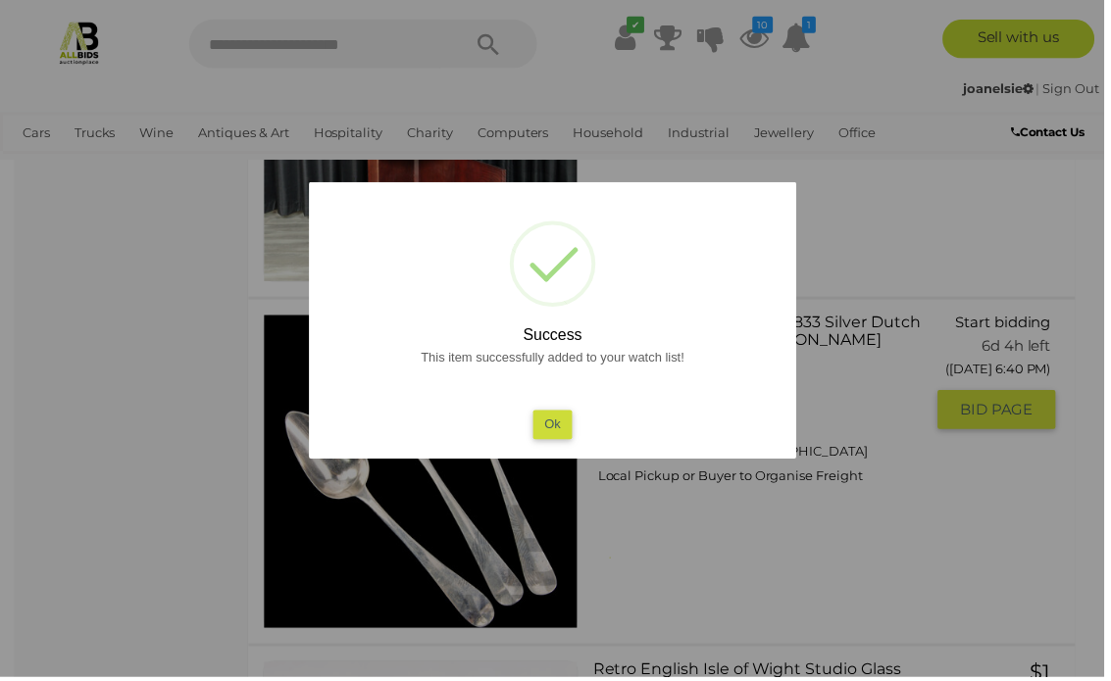
click at [564, 441] on button "Ok" at bounding box center [555, 427] width 40 height 28
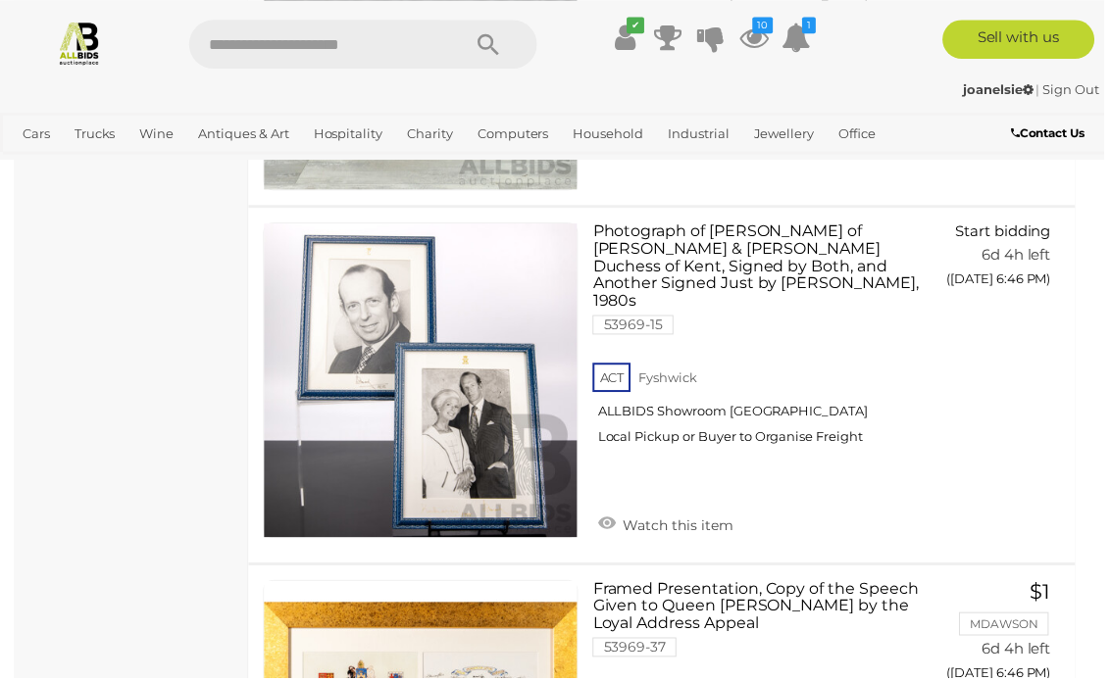
scroll to position [6464, 0]
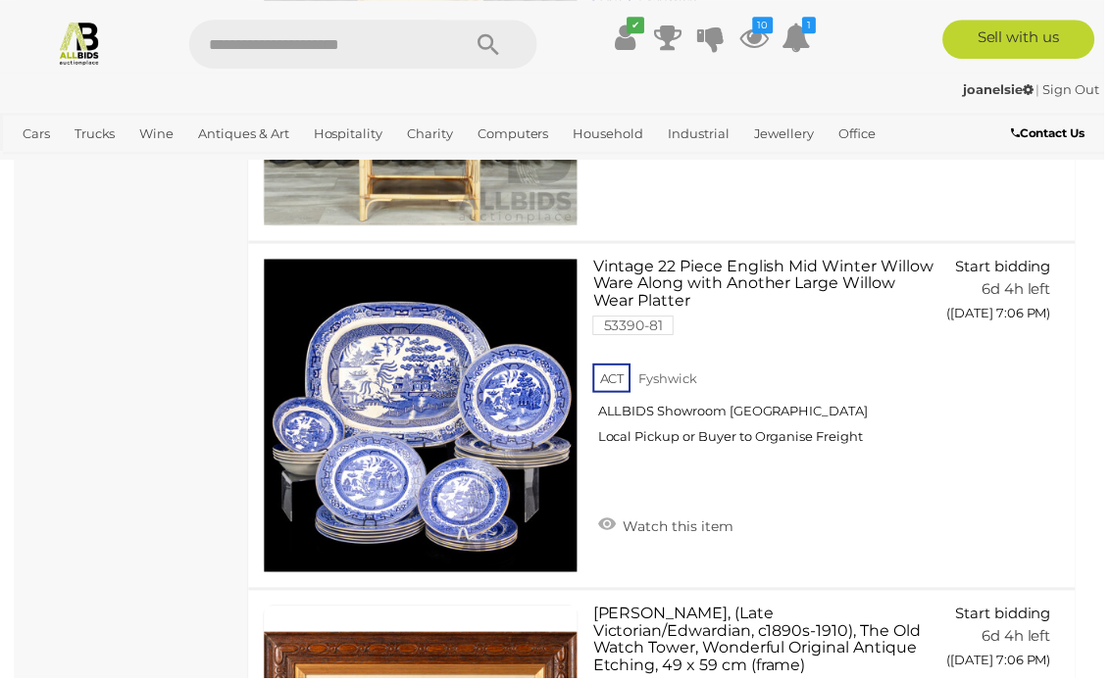
scroll to position [22191, 0]
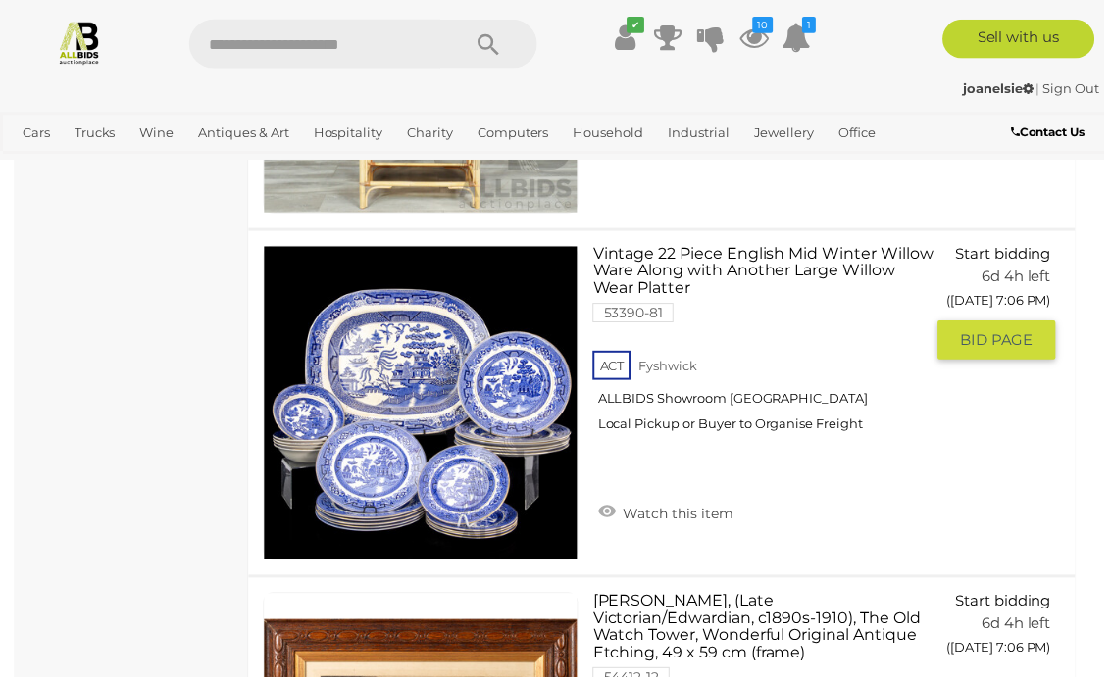
click at [676, 500] on link "Watch this item" at bounding box center [669, 514] width 146 height 29
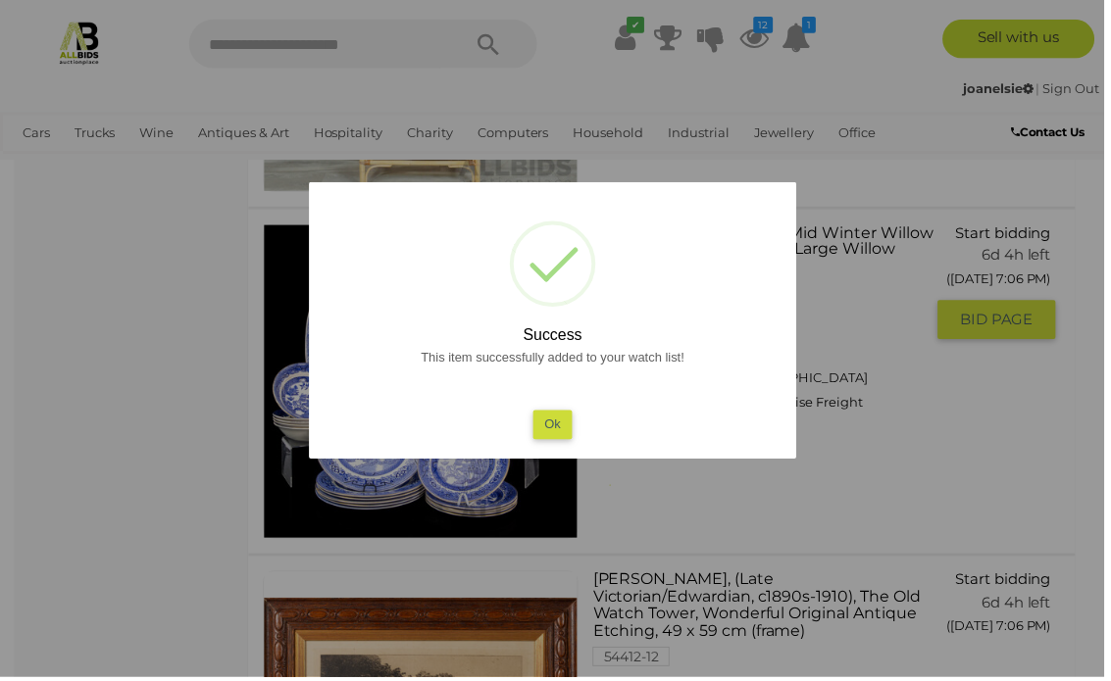
click at [570, 440] on button "Ok" at bounding box center [555, 427] width 40 height 28
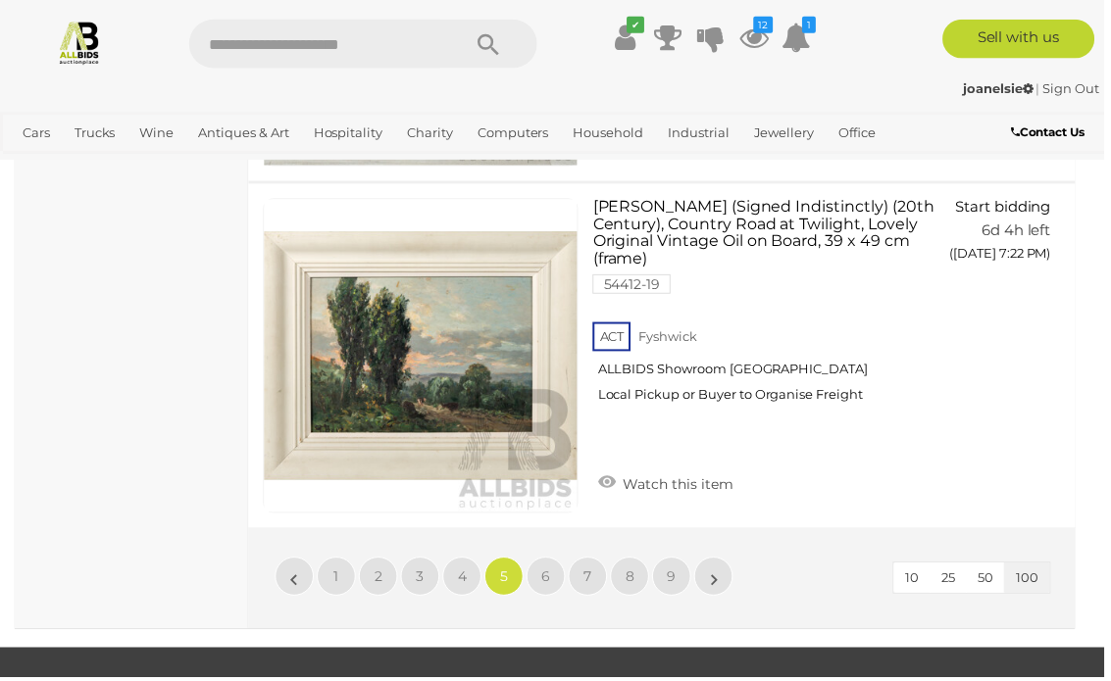
scroll to position [35201, 0]
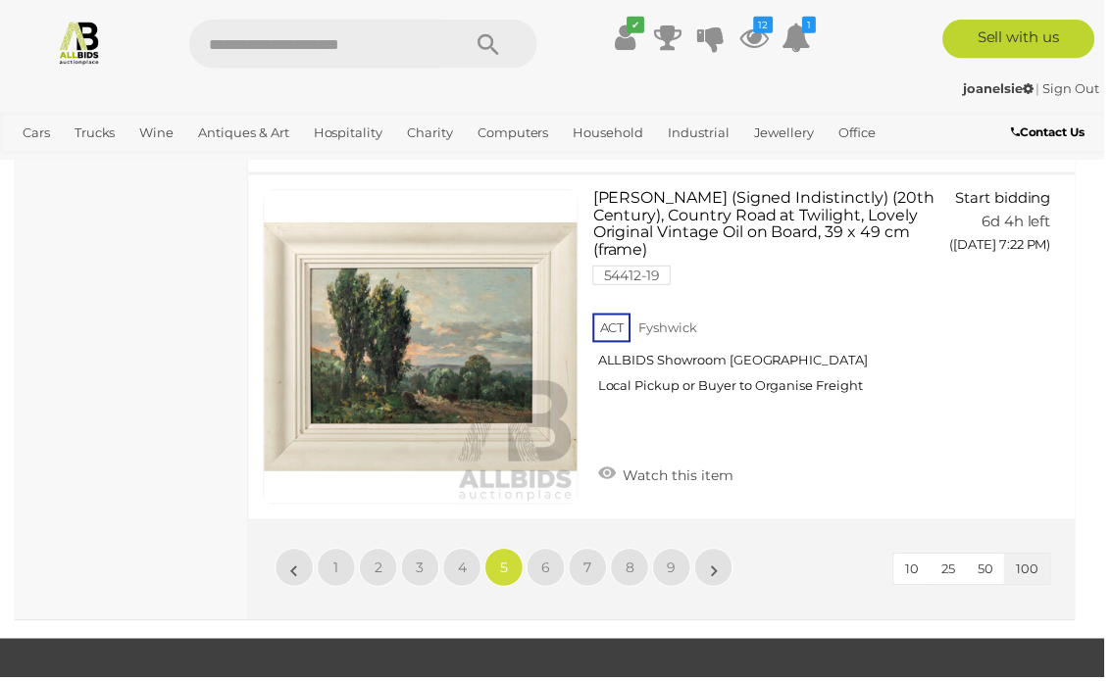
click at [471, 552] on link "4" at bounding box center [464, 571] width 39 height 39
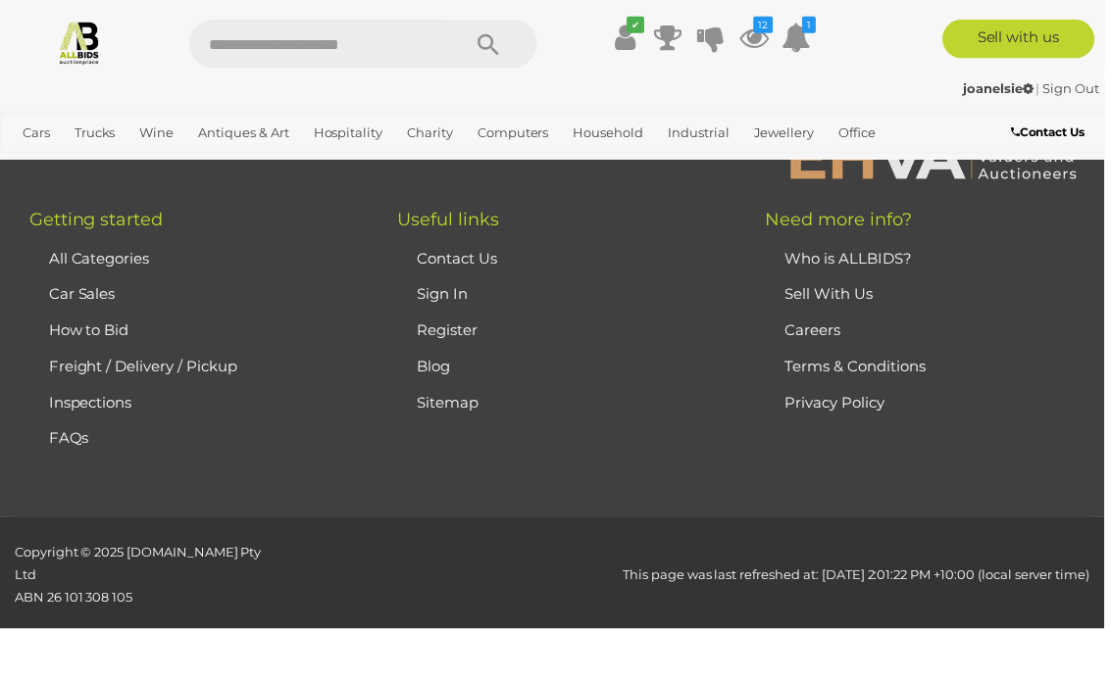
scroll to position [503, 0]
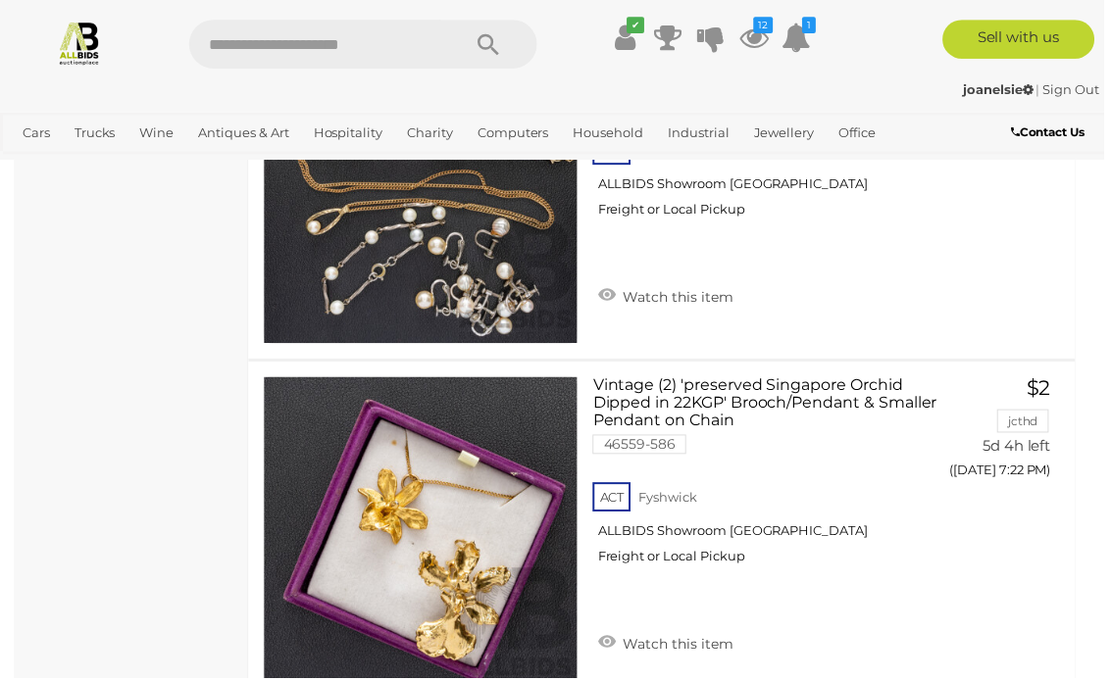
scroll to position [3165, 0]
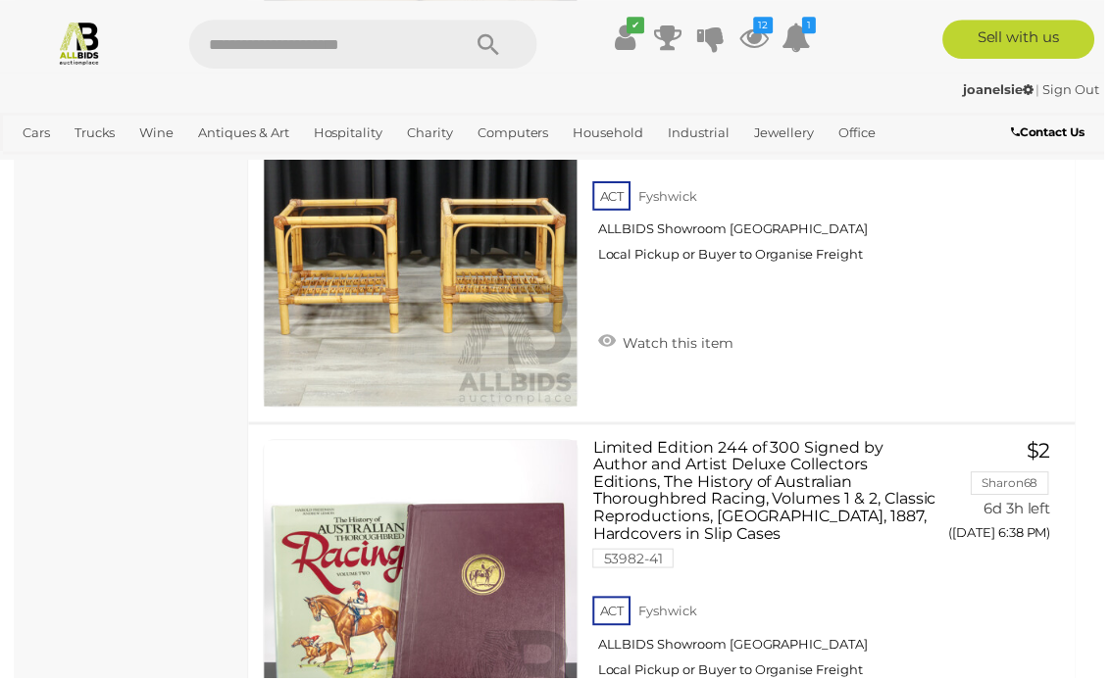
scroll to position [35106, 0]
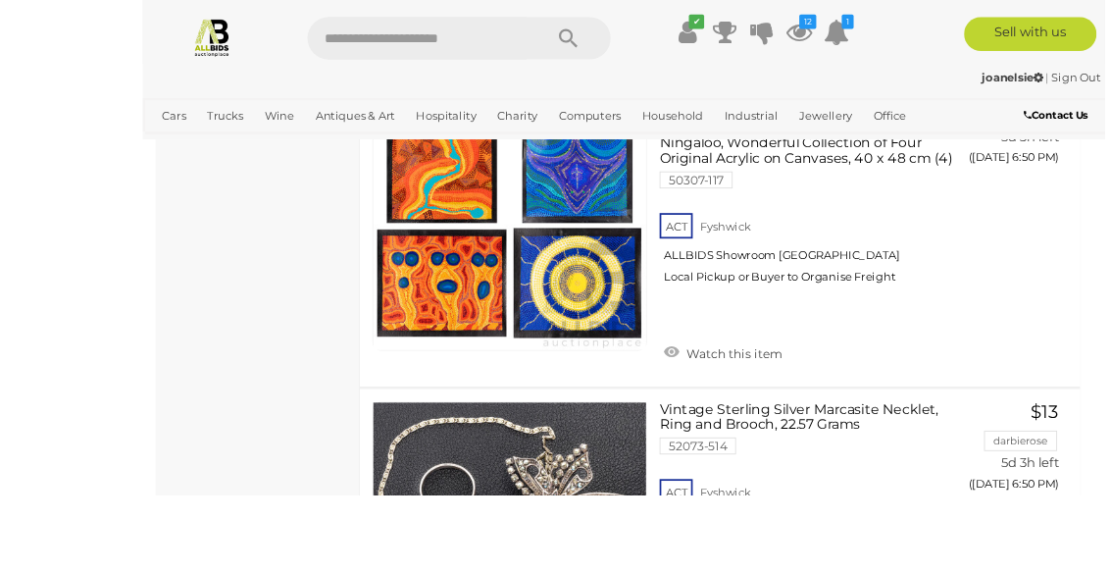
scroll to position [24648, 0]
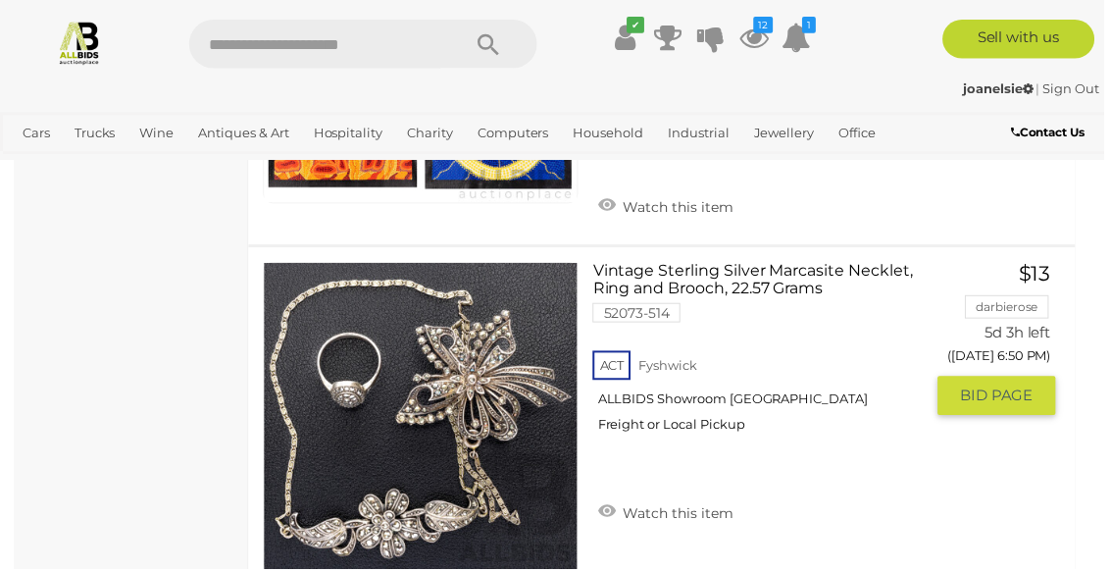
click at [1011, 388] on span "BID PAGE" at bounding box center [1003, 398] width 74 height 20
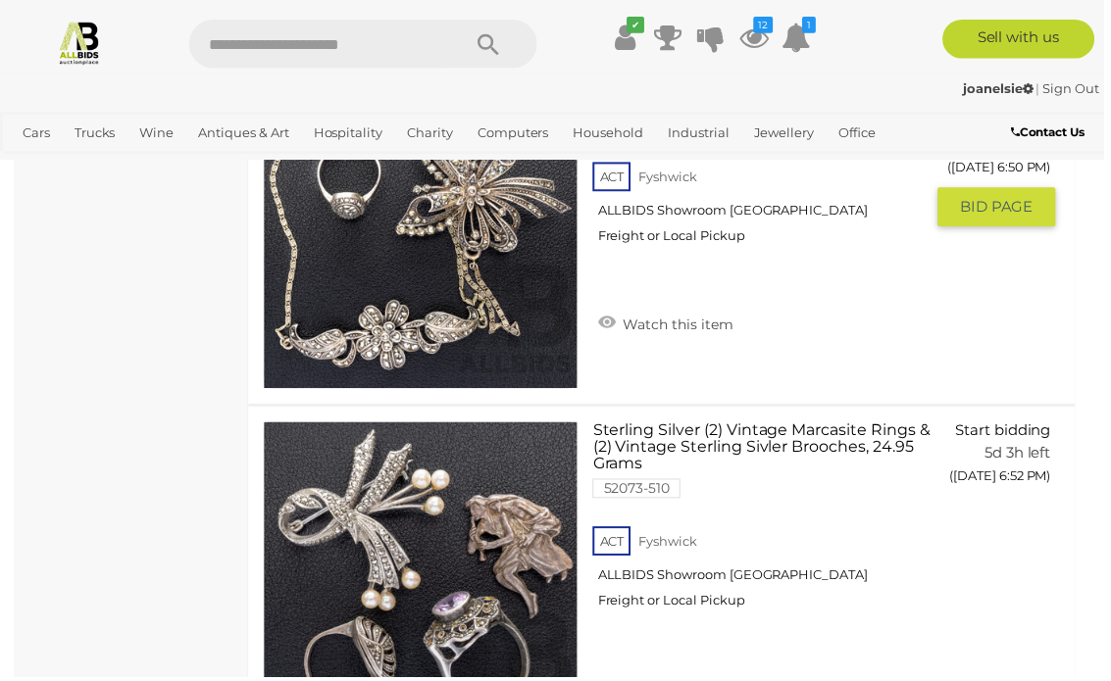
scroll to position [24874, 0]
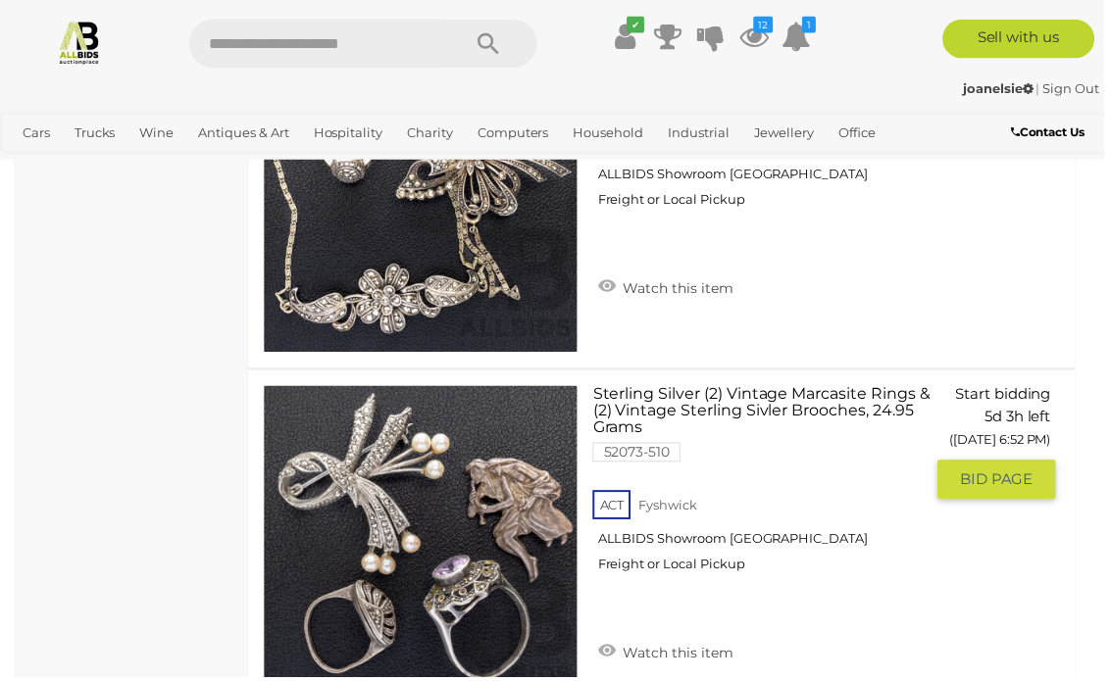
click at [1018, 474] on link "Start bidding 5d 3h left (Tuesday 6:52 PM) GO TO BID PAGE" at bounding box center [1010, 446] width 104 height 118
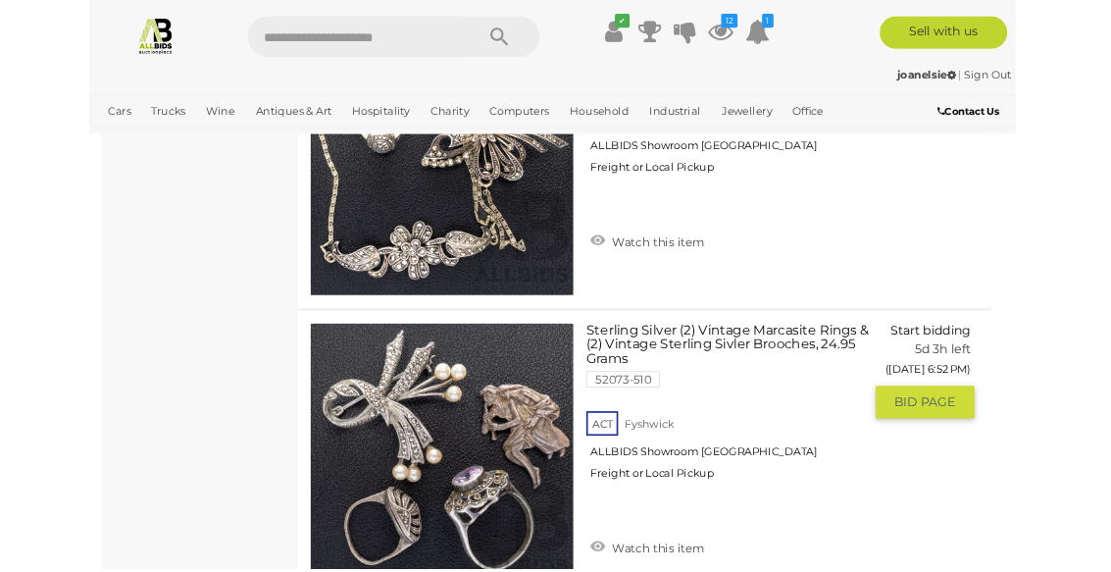
scroll to position [24930, 0]
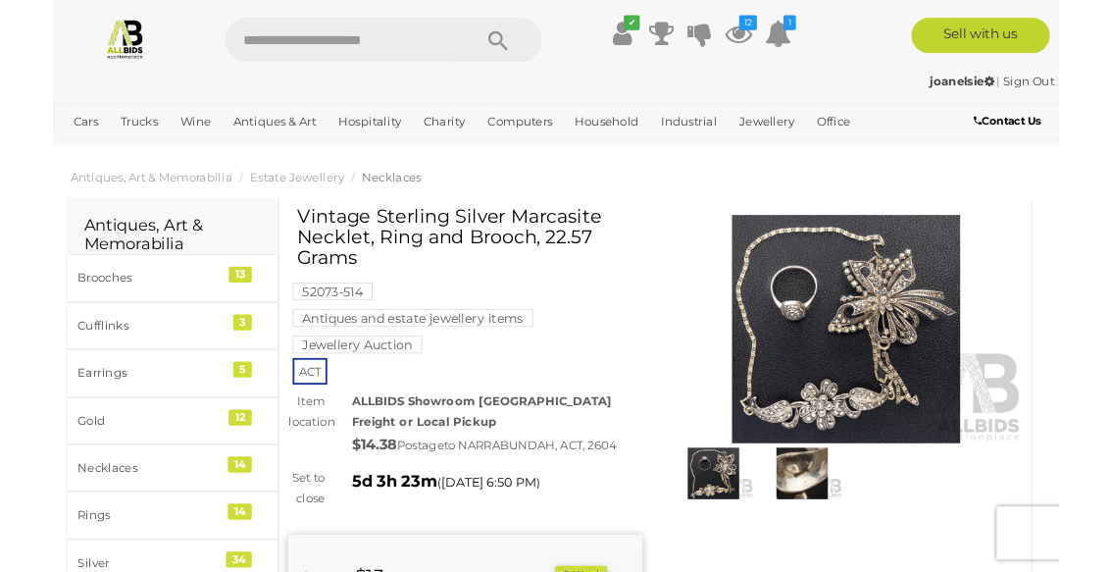
scroll to position [35, 0]
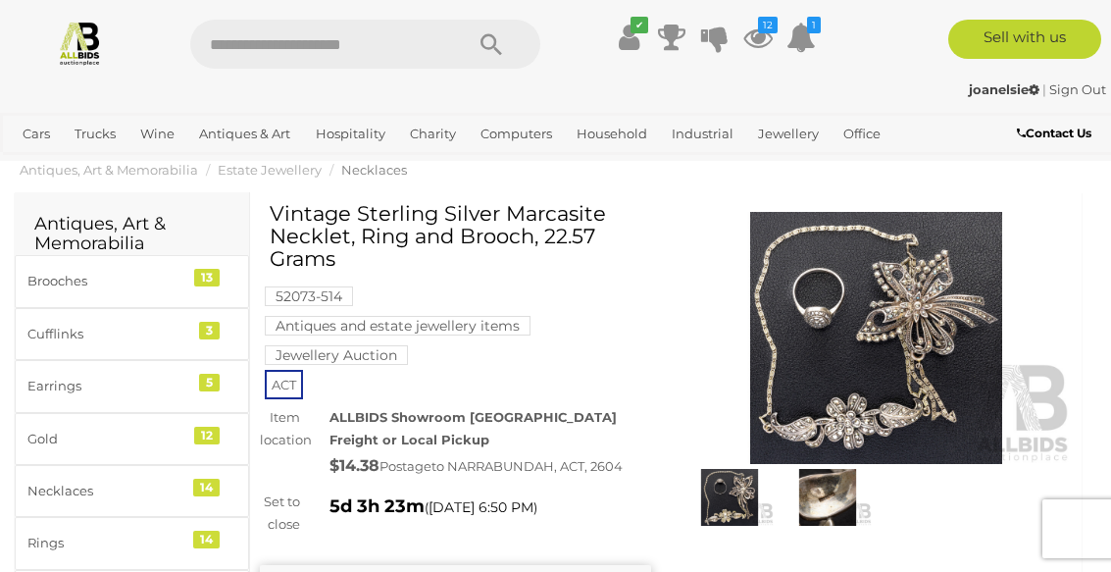
click at [912, 351] on img at bounding box center [875, 338] width 391 height 252
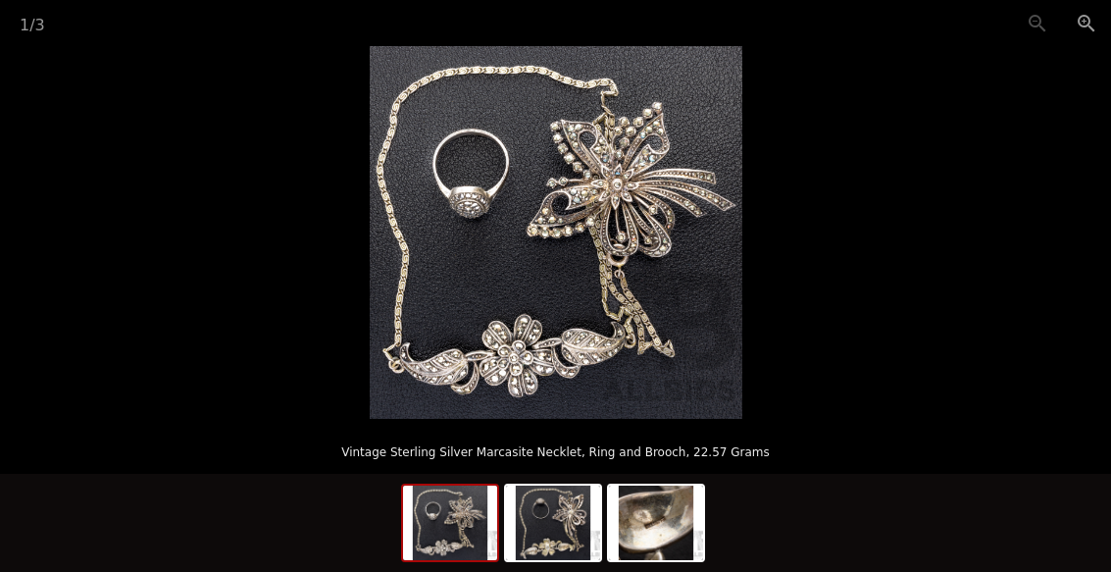
click at [1082, 22] on button "Zoom in" at bounding box center [1086, 23] width 49 height 46
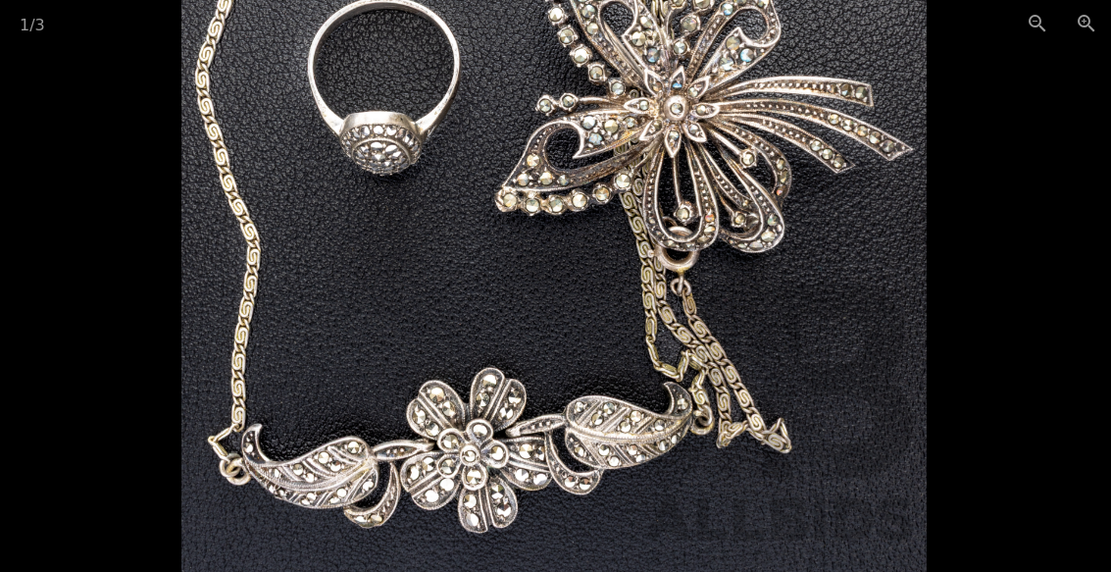
click at [1102, 29] on button "Zoom in" at bounding box center [1086, 23] width 49 height 46
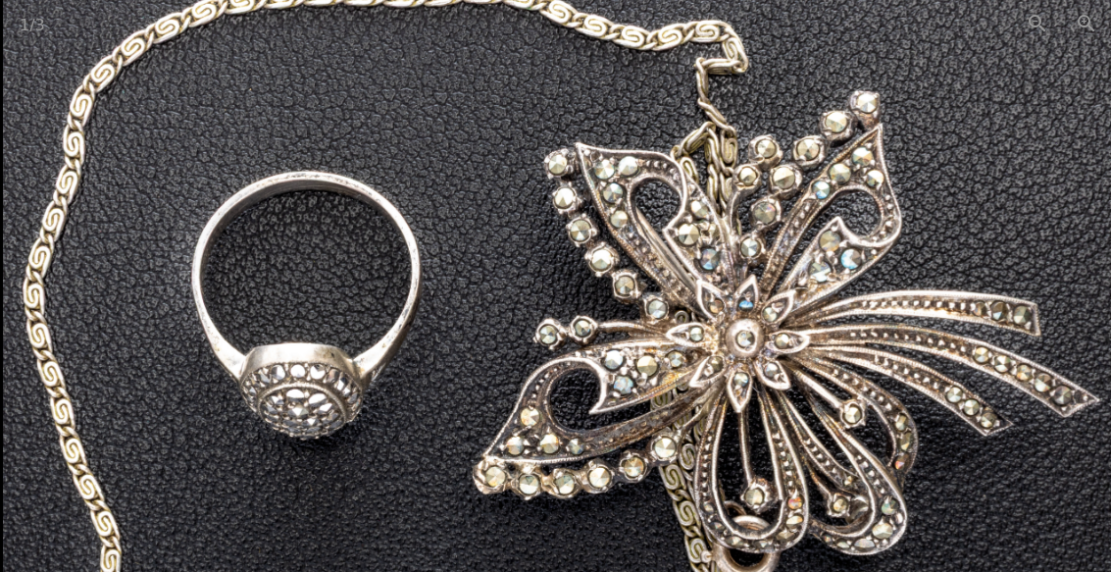
click at [1044, 20] on button "Zoom out" at bounding box center [1037, 23] width 49 height 46
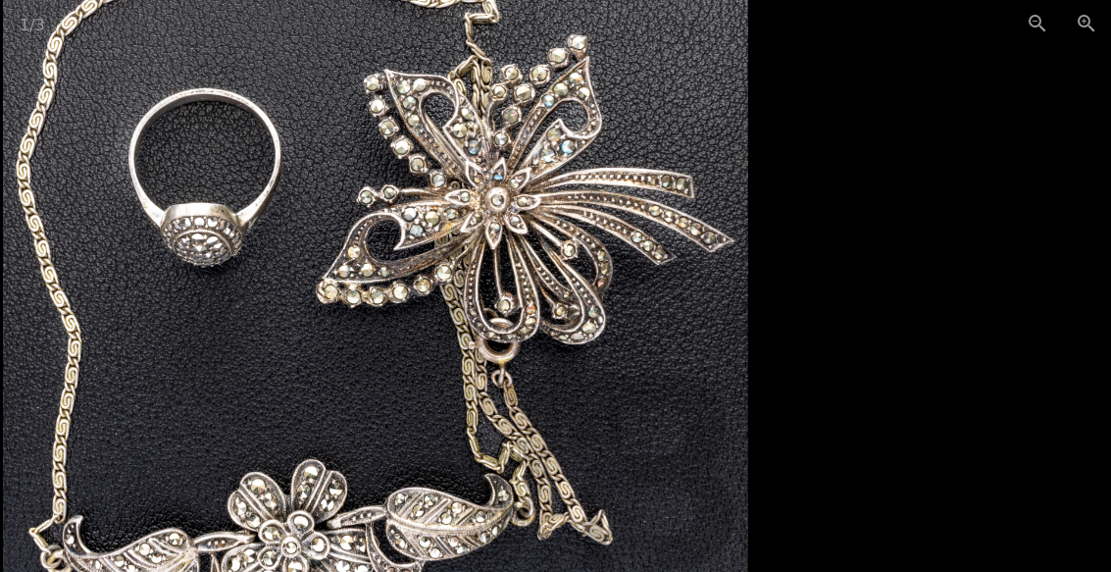
click at [1029, 26] on button "Zoom out" at bounding box center [1037, 23] width 49 height 46
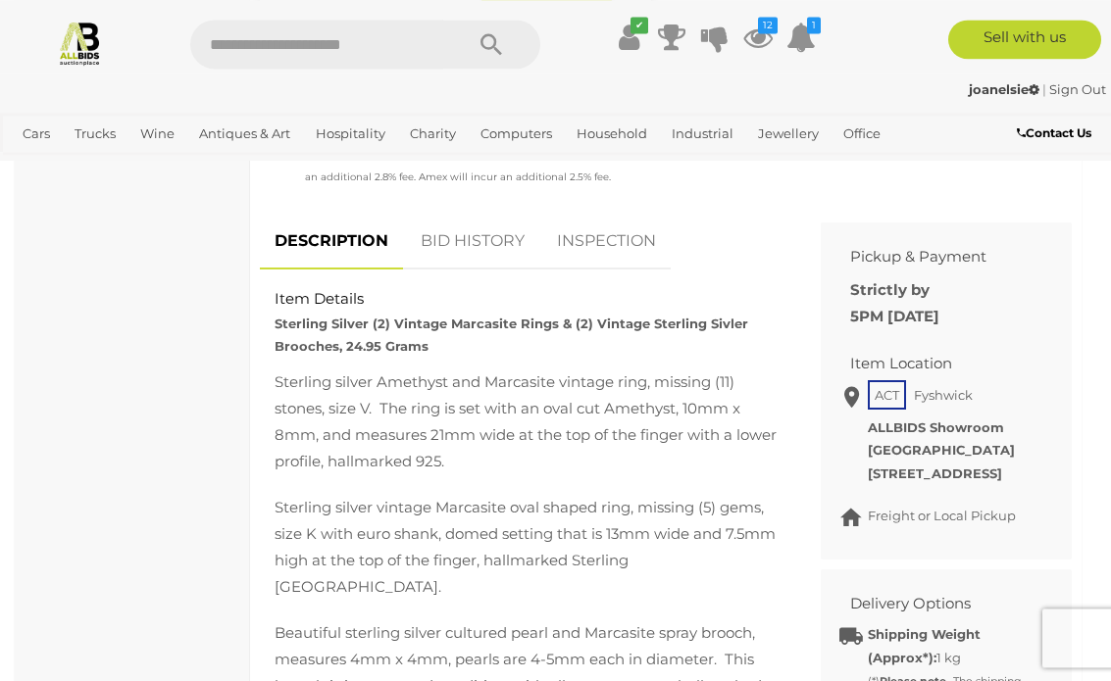
scroll to position [862, 0]
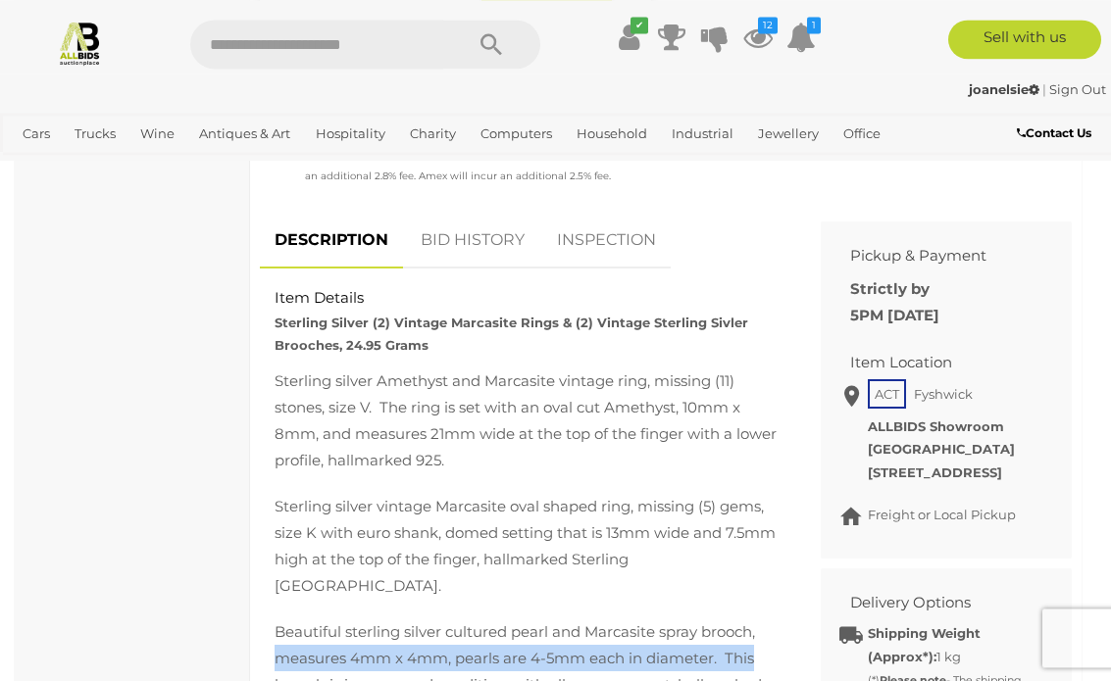
click at [786, 571] on div "Sterling silver Amethyst and Marcasite vintage ring, missing (11) stones, size …" at bounding box center [525, 592] width 531 height 449
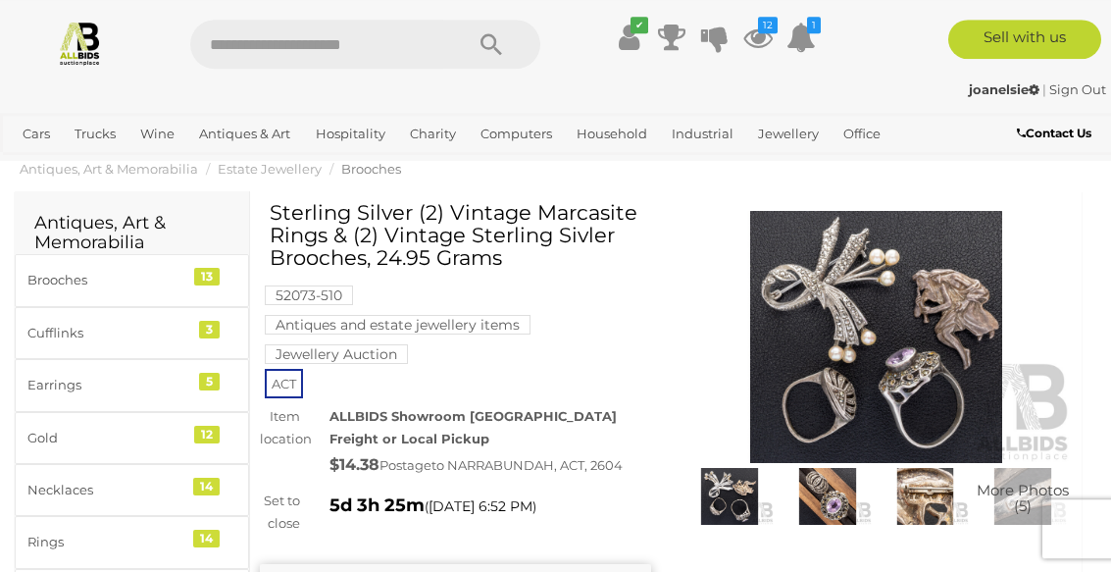
scroll to position [0, 0]
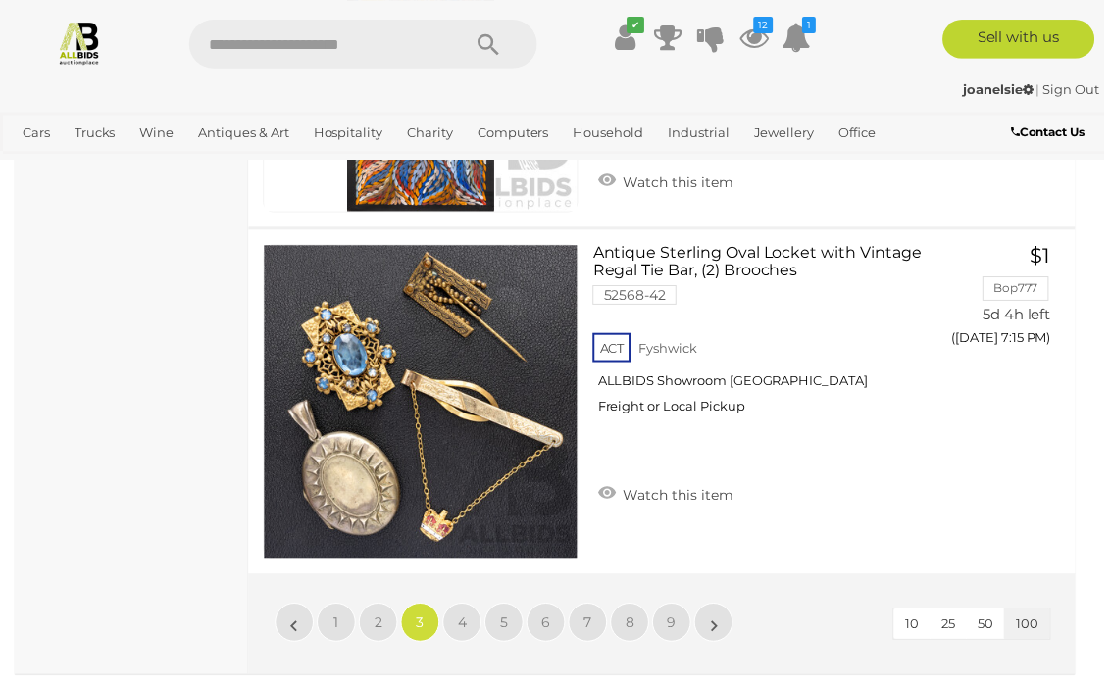
scroll to position [35158, 0]
click at [382, 571] on span "2" at bounding box center [380, 627] width 8 height 18
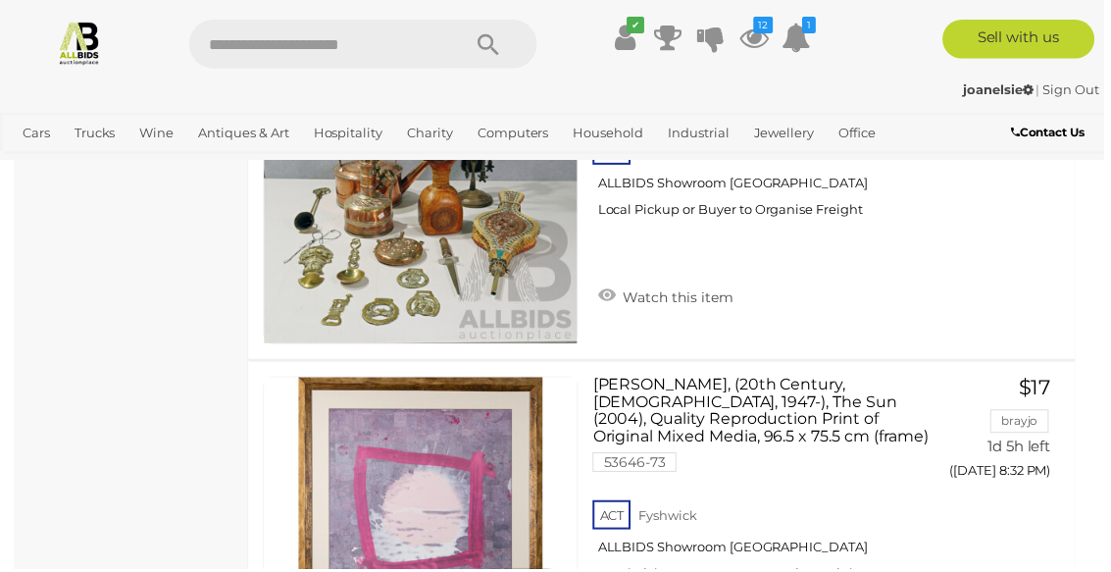
scroll to position [32269, 0]
click at [772, 26] on icon "12" at bounding box center [768, 25] width 20 height 17
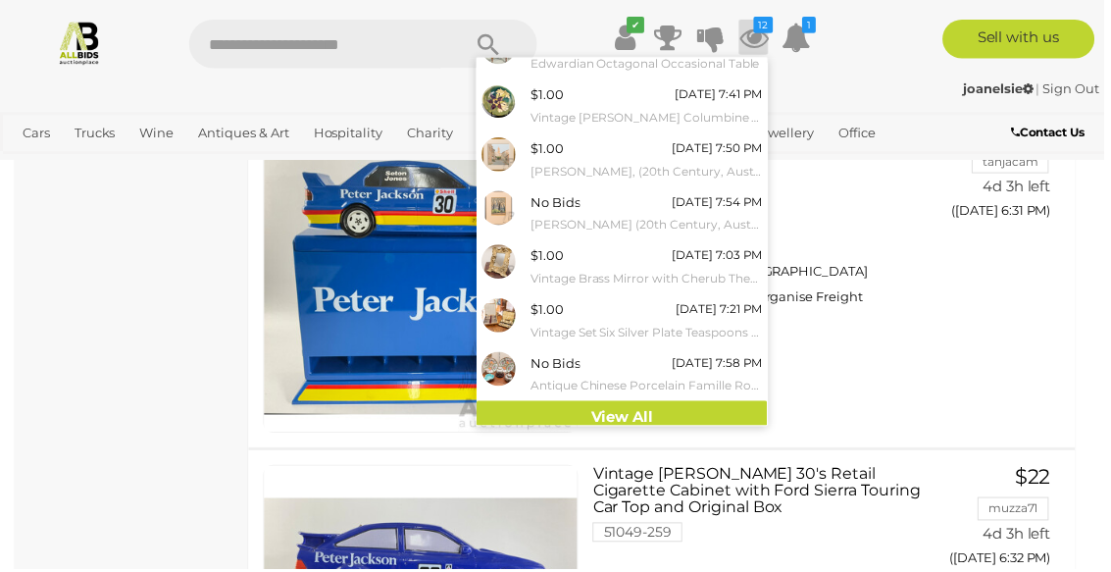
scroll to position [244, 0]
click at [645, 418] on link "View All" at bounding box center [625, 421] width 292 height 34
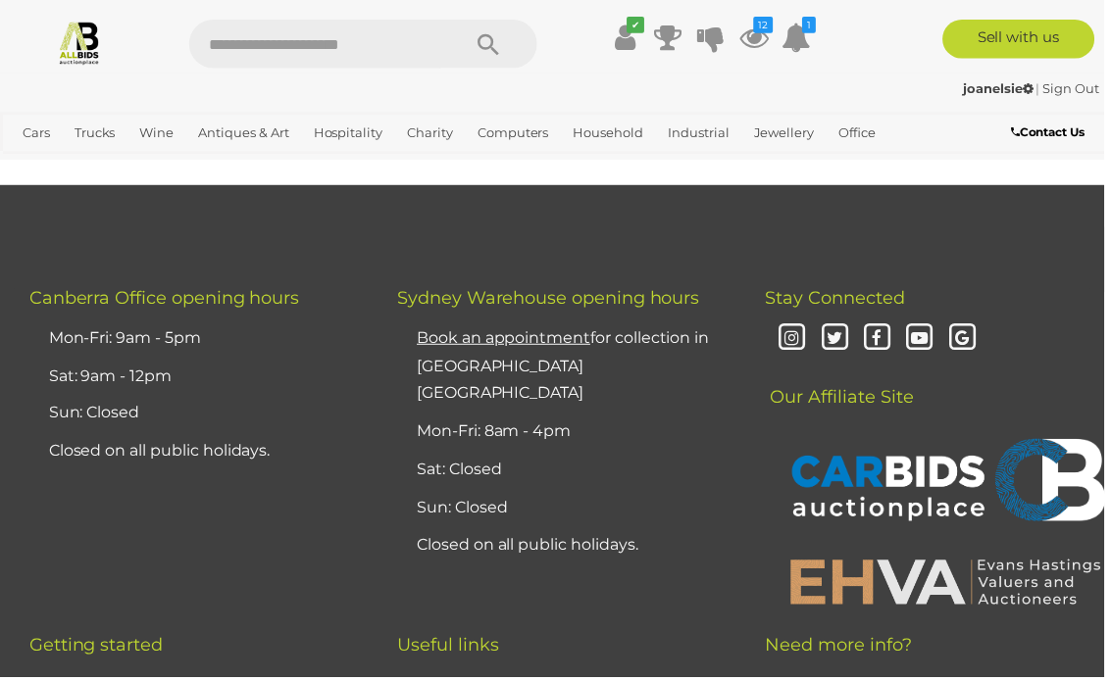
scroll to position [5448, 0]
